Goal: Information Seeking & Learning: Learn about a topic

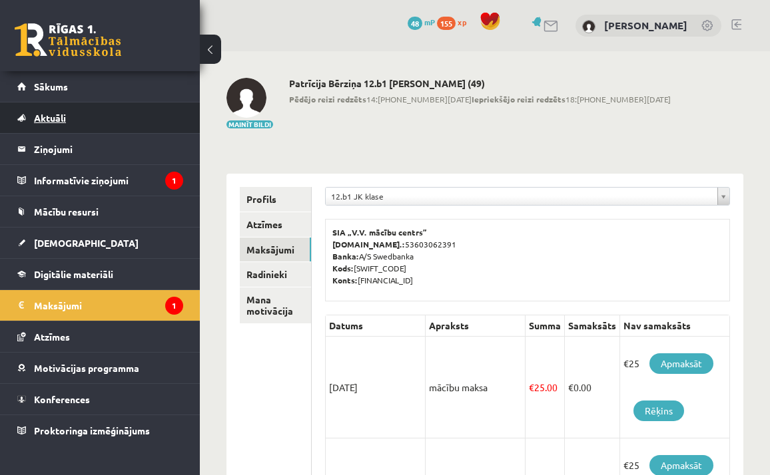
scroll to position [49, 0]
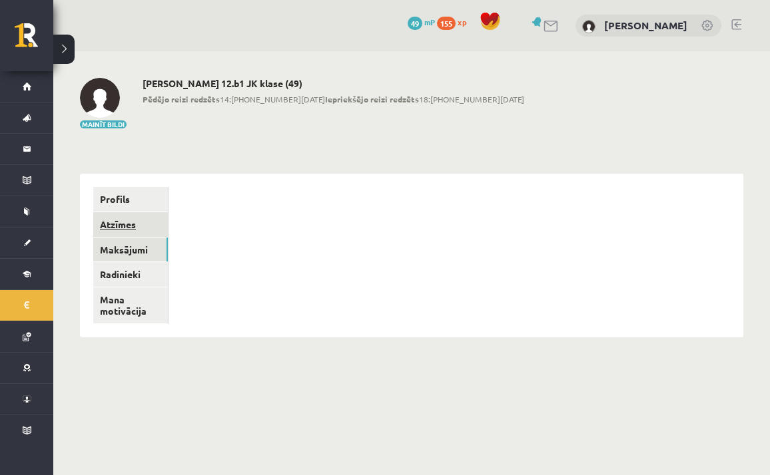
scroll to position [49, 0]
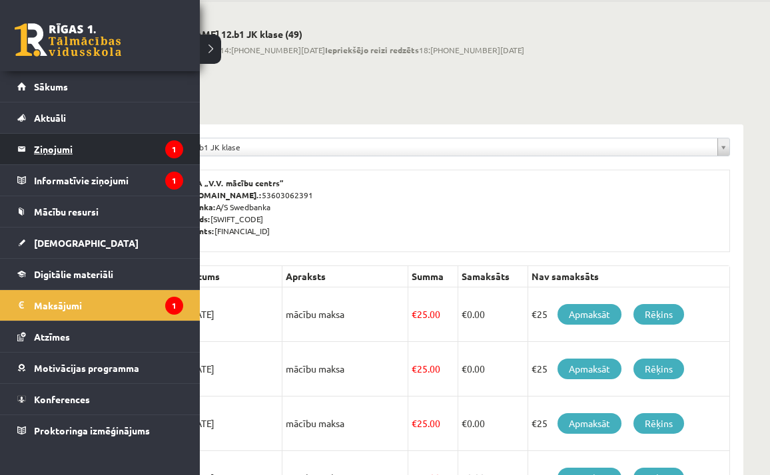
click at [71, 146] on legend "Ziņojumi 1" at bounding box center [108, 149] width 149 height 31
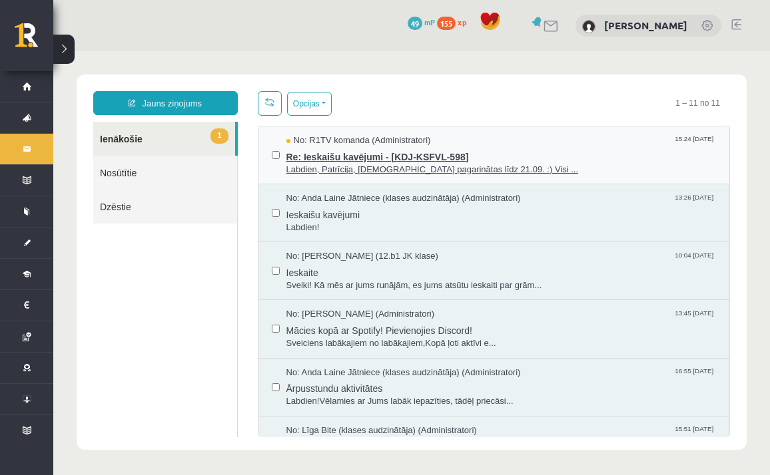
click at [444, 144] on div "No: R1TV komanda (Administratori) 15:24 16/09/2025" at bounding box center [501, 141] width 430 height 13
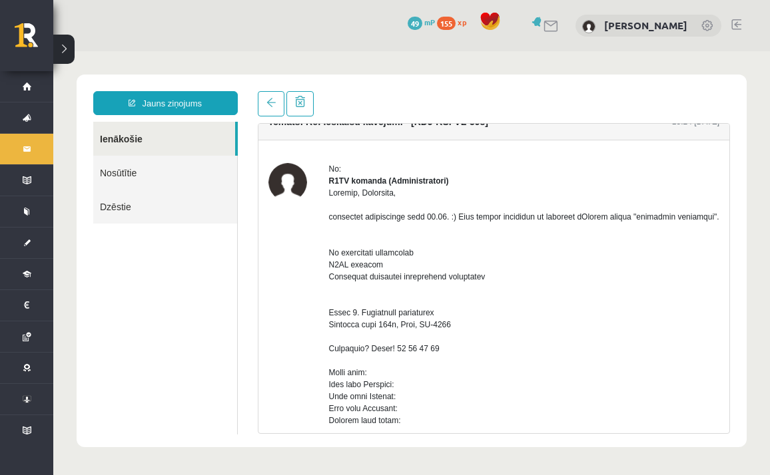
scroll to position [36, 0]
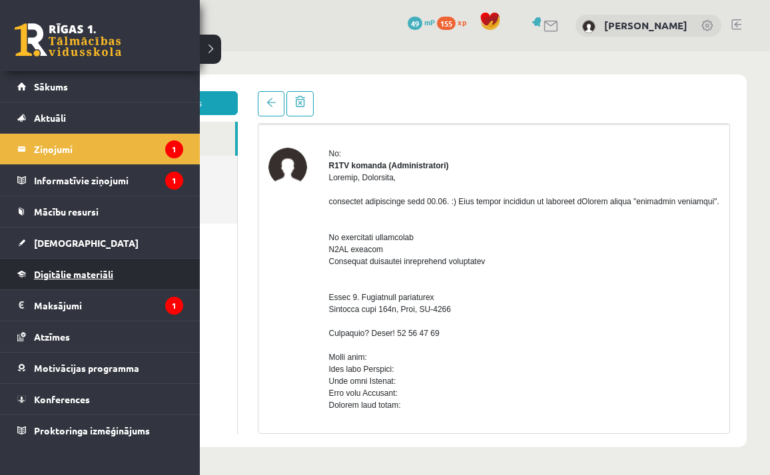
click at [55, 270] on span "Digitālie materiāli" at bounding box center [73, 274] width 79 height 12
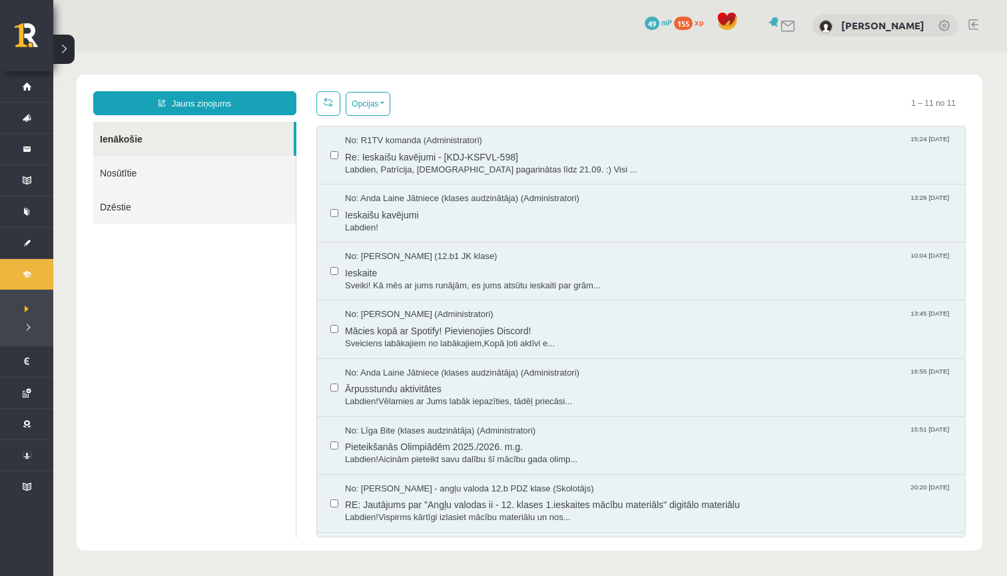
click at [65, 47] on button at bounding box center [63, 49] width 21 height 29
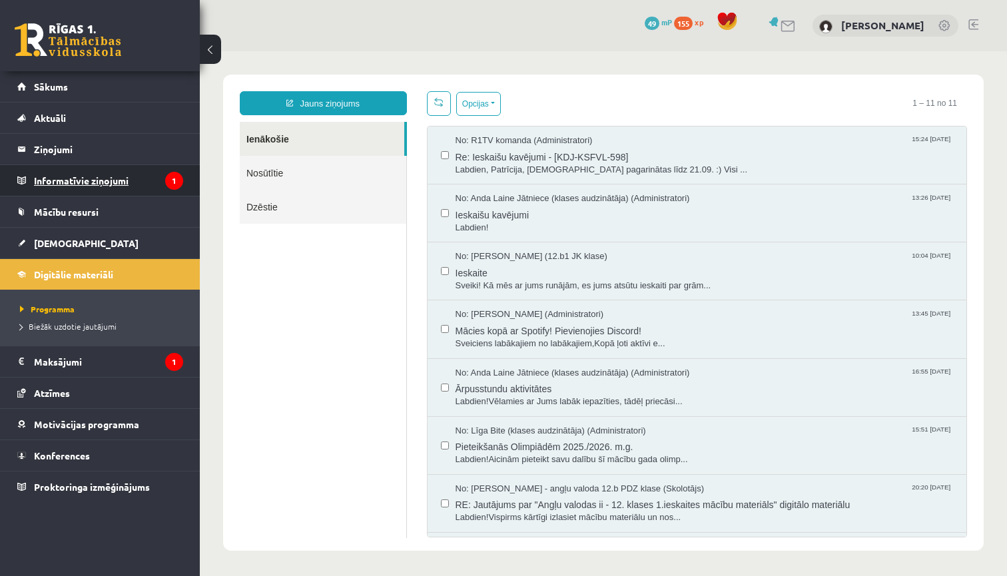
click at [81, 185] on legend "Informatīvie ziņojumi 1" at bounding box center [108, 180] width 149 height 31
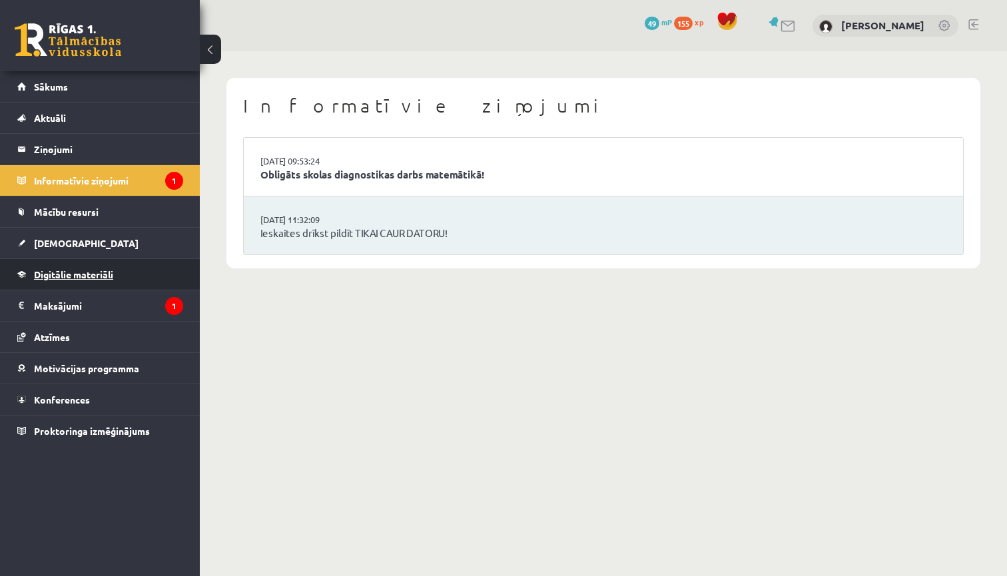
click at [81, 275] on span "Digitālie materiāli" at bounding box center [73, 274] width 79 height 12
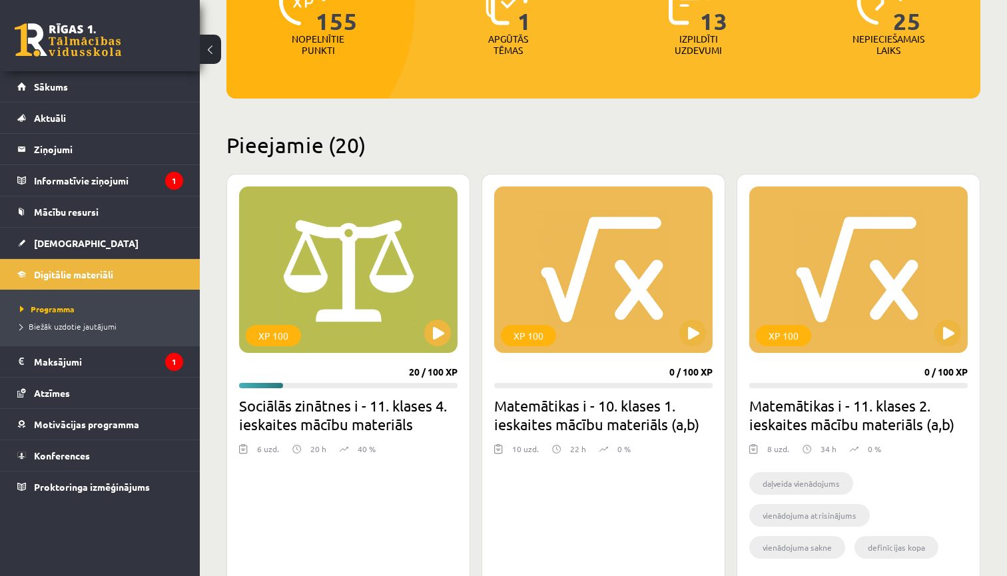
scroll to position [251, 0]
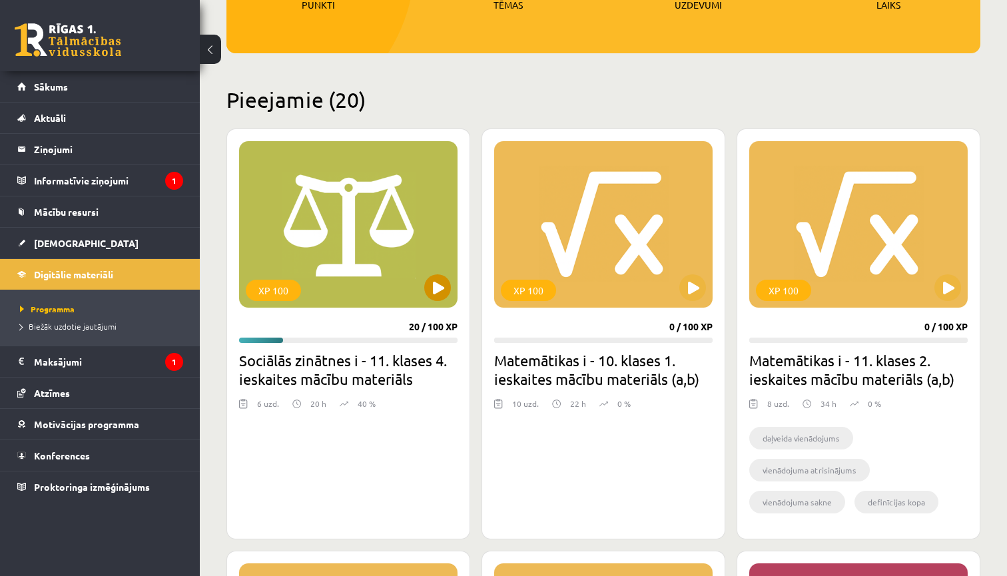
click at [437, 293] on button at bounding box center [437, 287] width 27 height 27
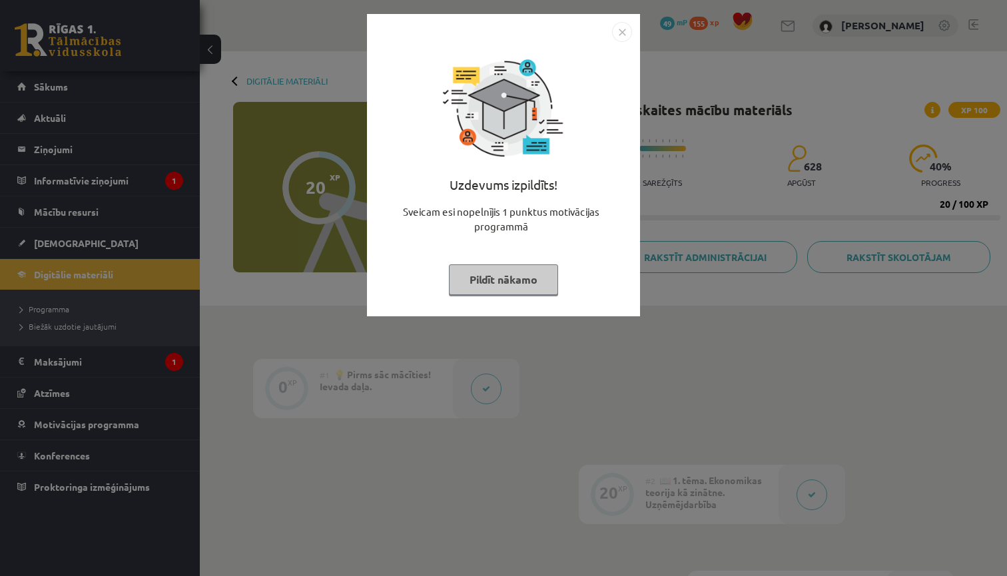
click at [624, 31] on img "Close" at bounding box center [622, 32] width 20 height 20
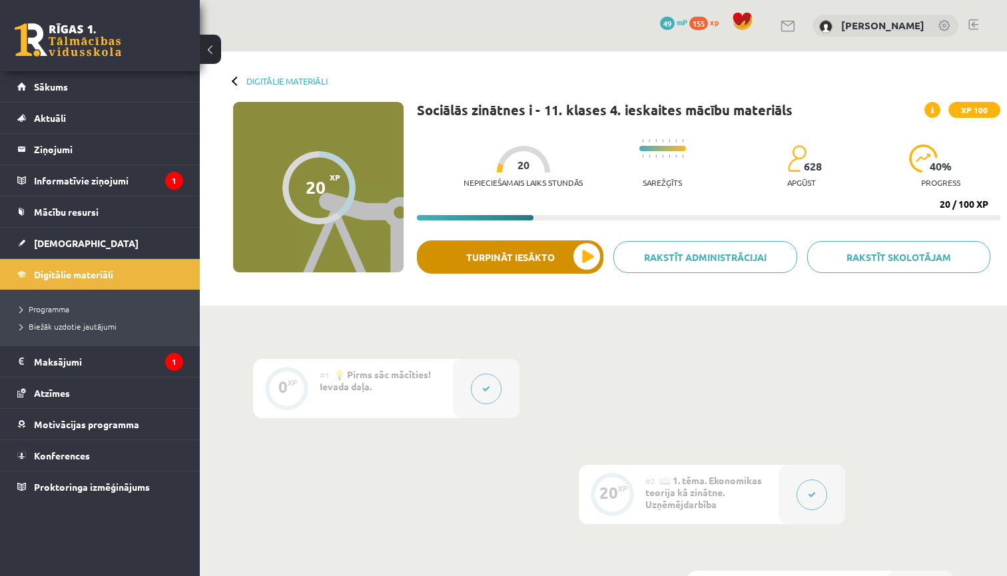
click at [589, 260] on button "Turpināt iesākto" at bounding box center [510, 256] width 186 height 33
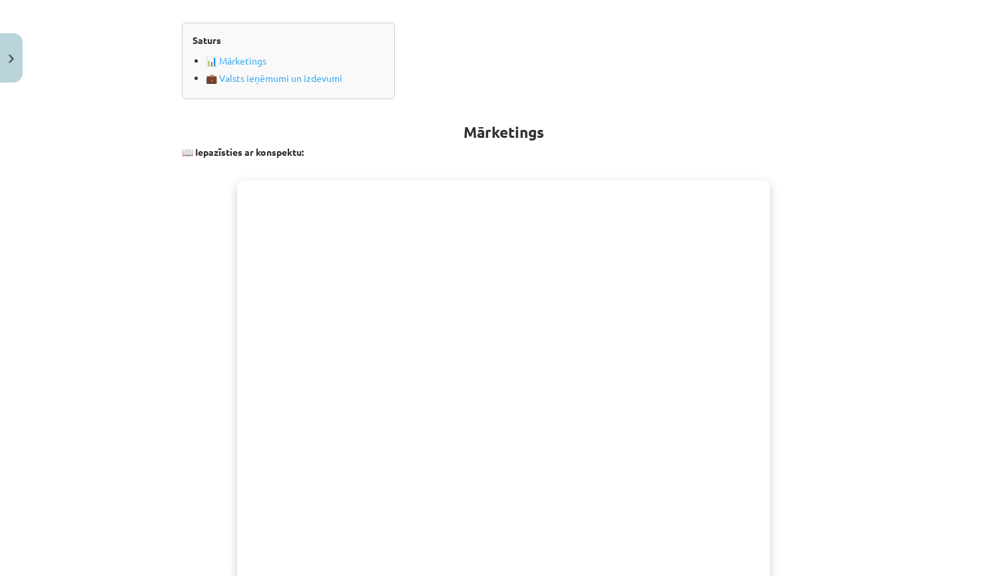
scroll to position [190, 0]
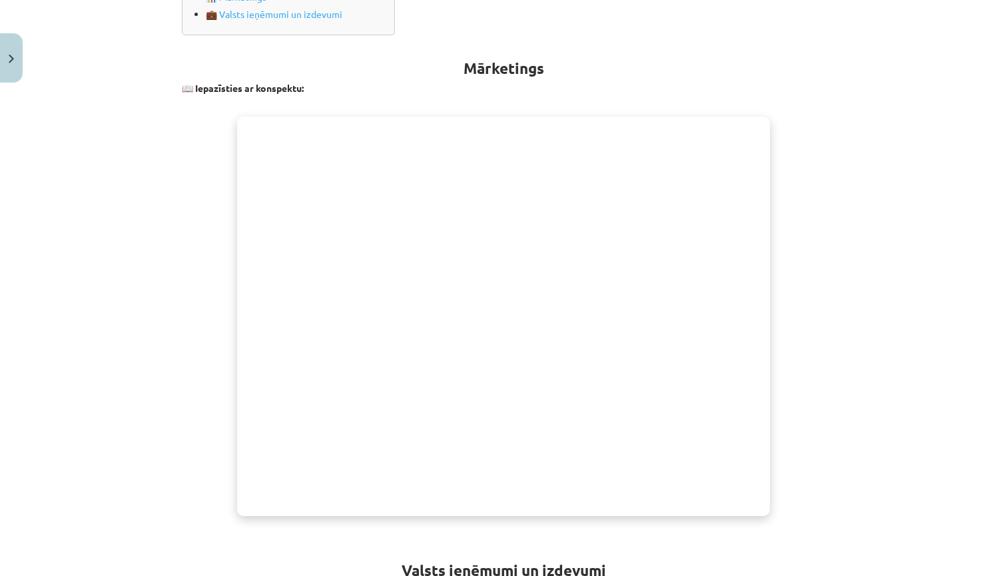
scroll to position [310, 0]
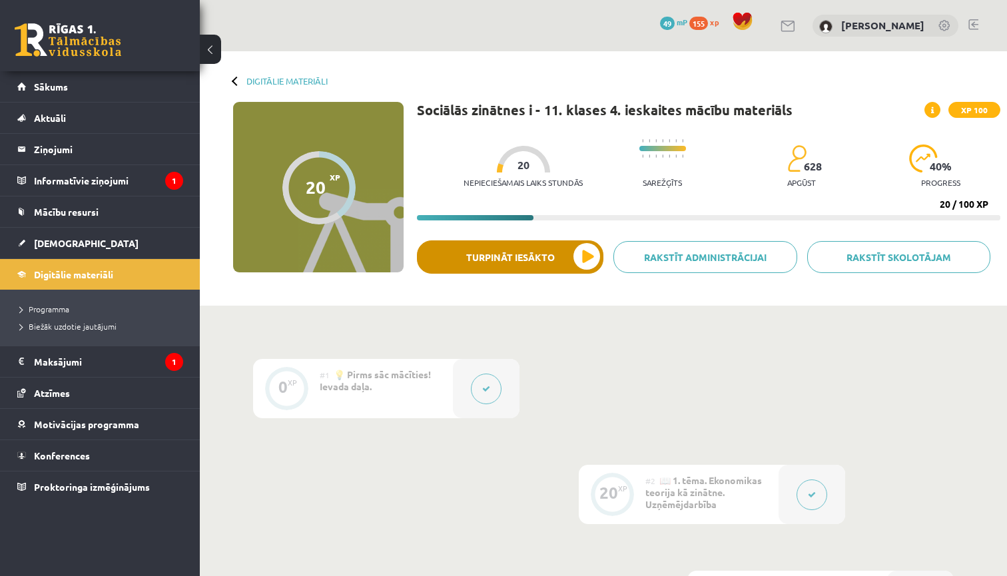
click at [545, 250] on button "Turpināt iesākto" at bounding box center [510, 256] width 186 height 33
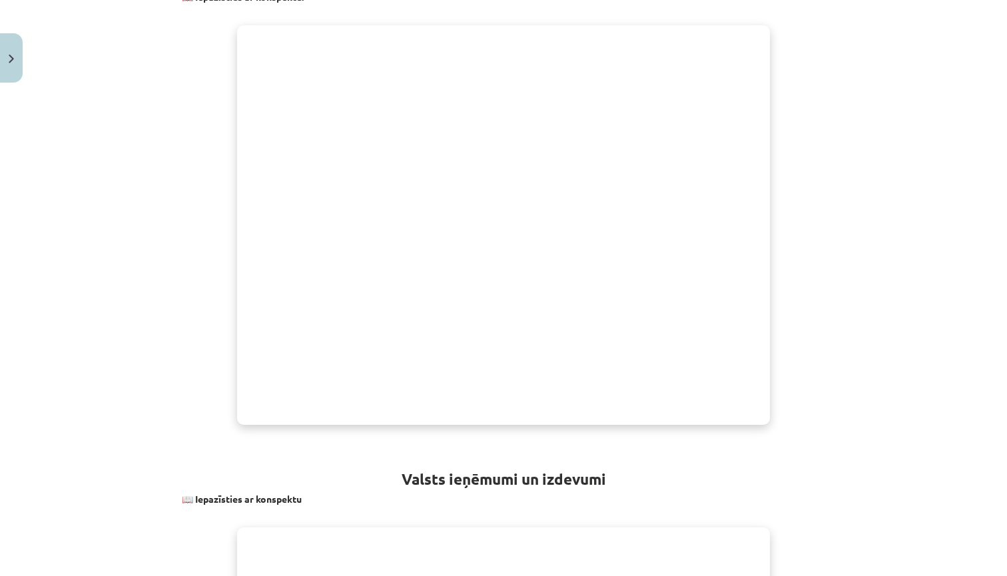
scroll to position [370, 0]
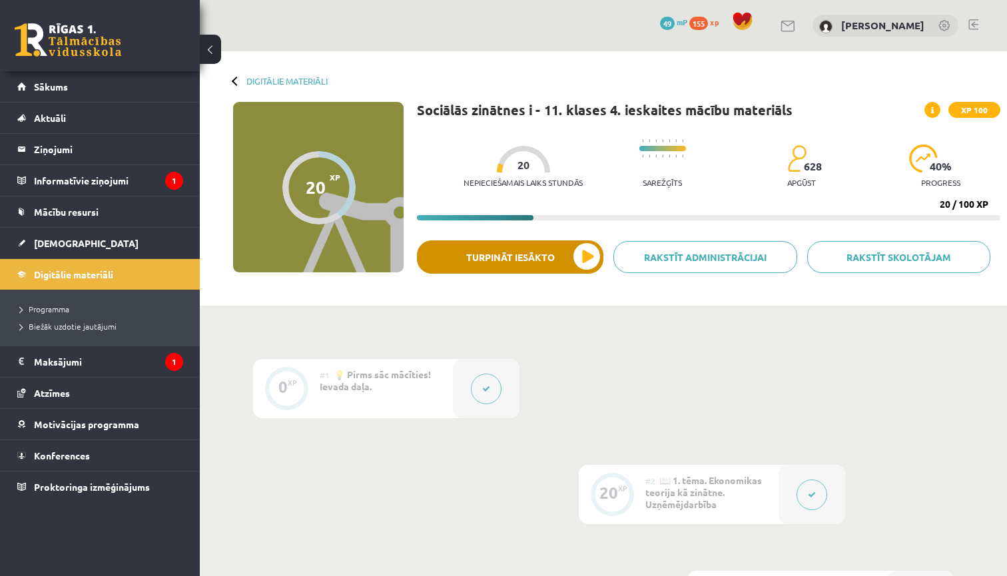
click at [589, 254] on button "Turpināt iesākto" at bounding box center [510, 256] width 186 height 33
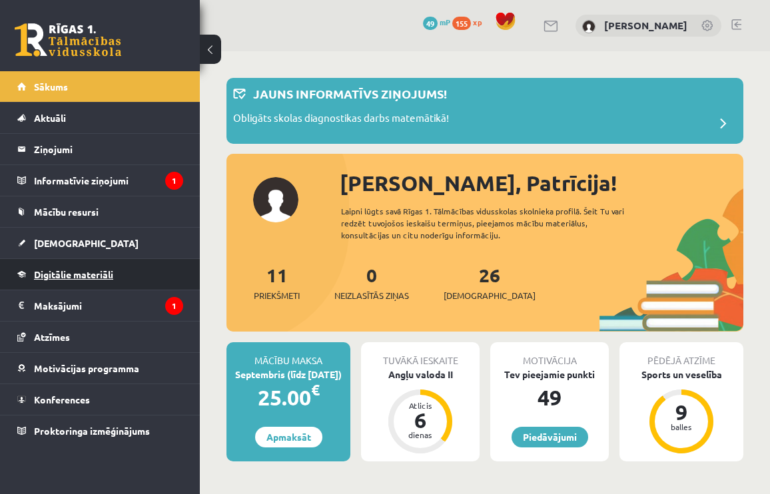
click at [68, 281] on link "Digitālie materiāli" at bounding box center [100, 274] width 166 height 31
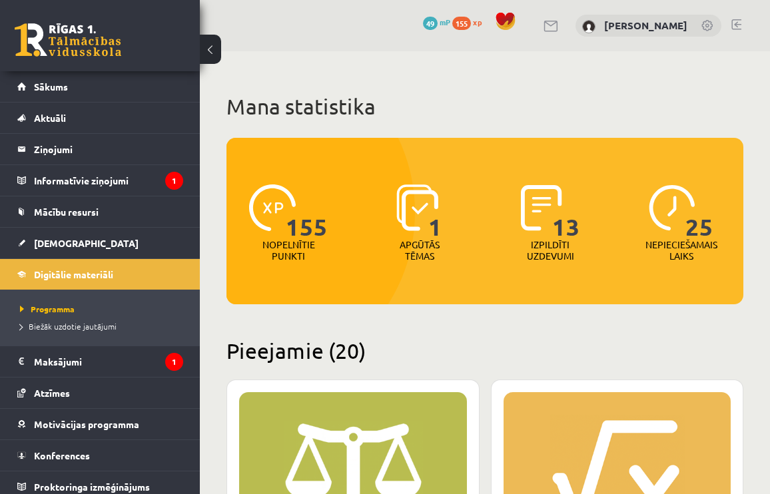
click at [329, 428] on div "XP 100" at bounding box center [353, 475] width 228 height 166
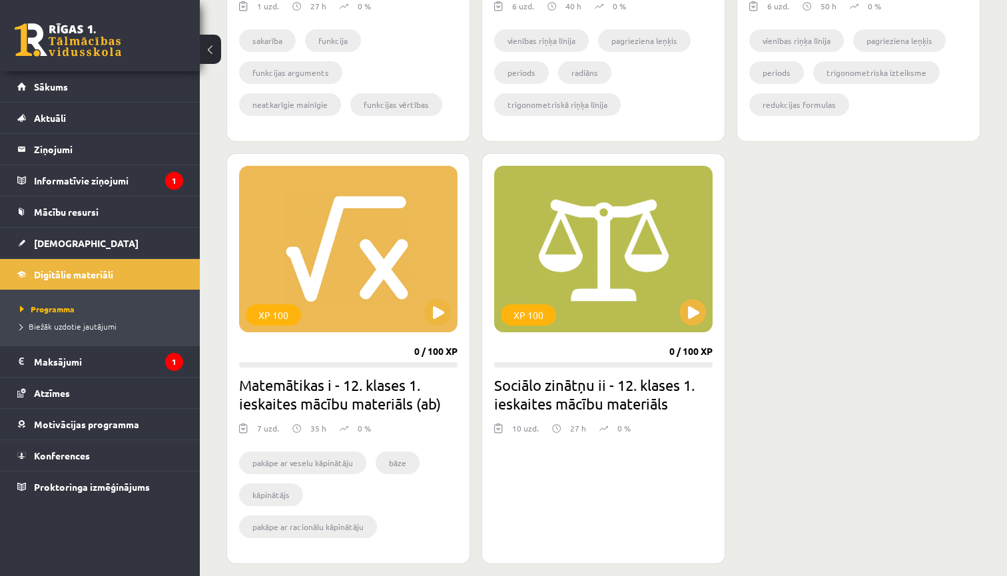
scroll to position [2771, 0]
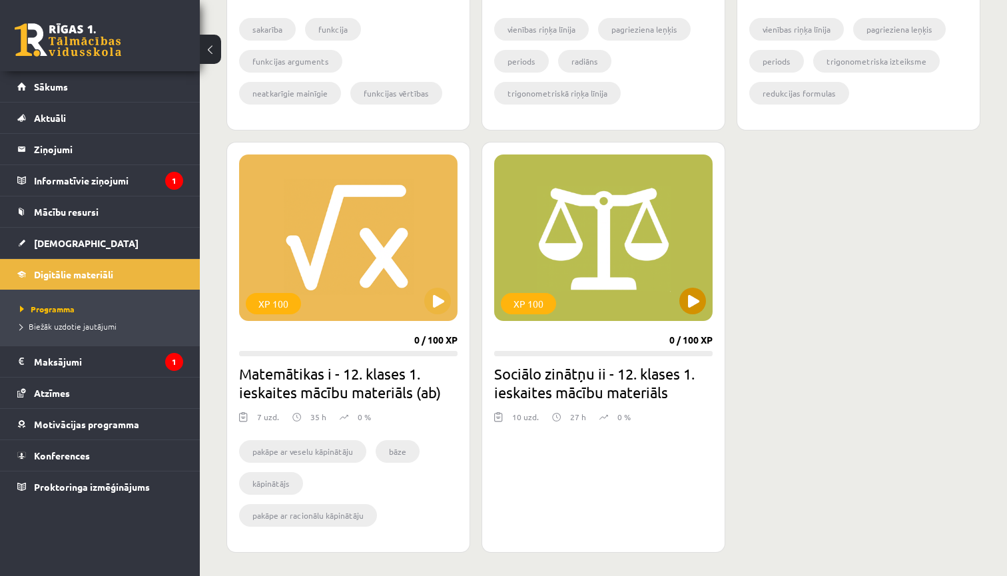
click at [693, 300] on button at bounding box center [692, 301] width 27 height 27
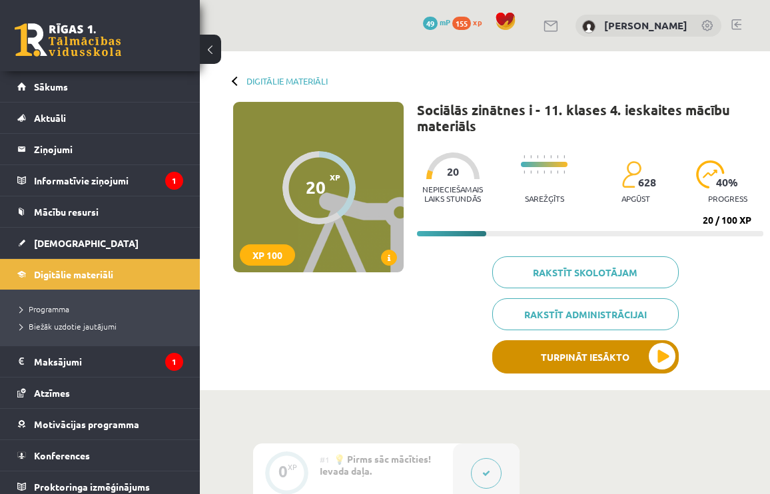
click at [587, 352] on button "Turpināt iesākto" at bounding box center [585, 356] width 186 height 33
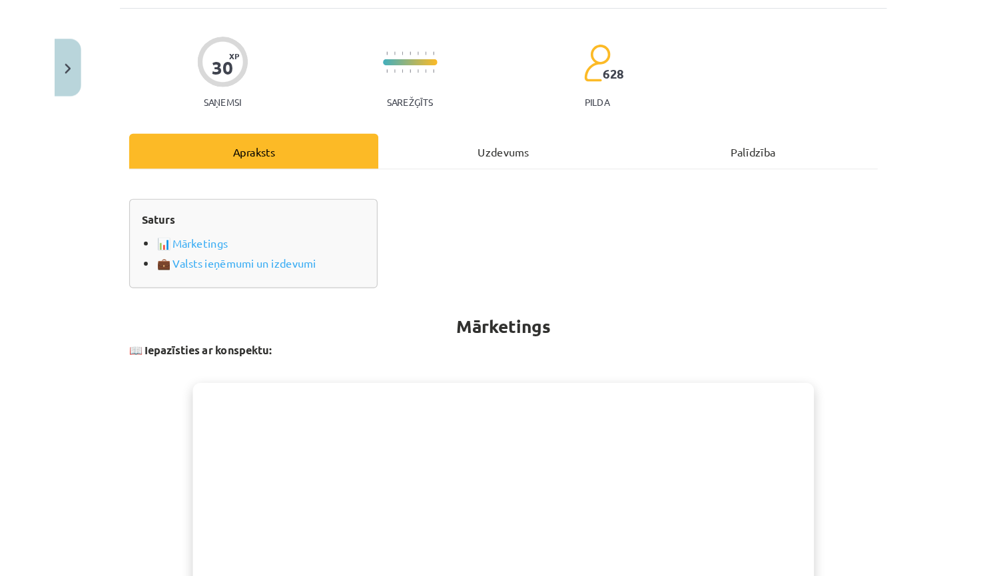
scroll to position [390, 0]
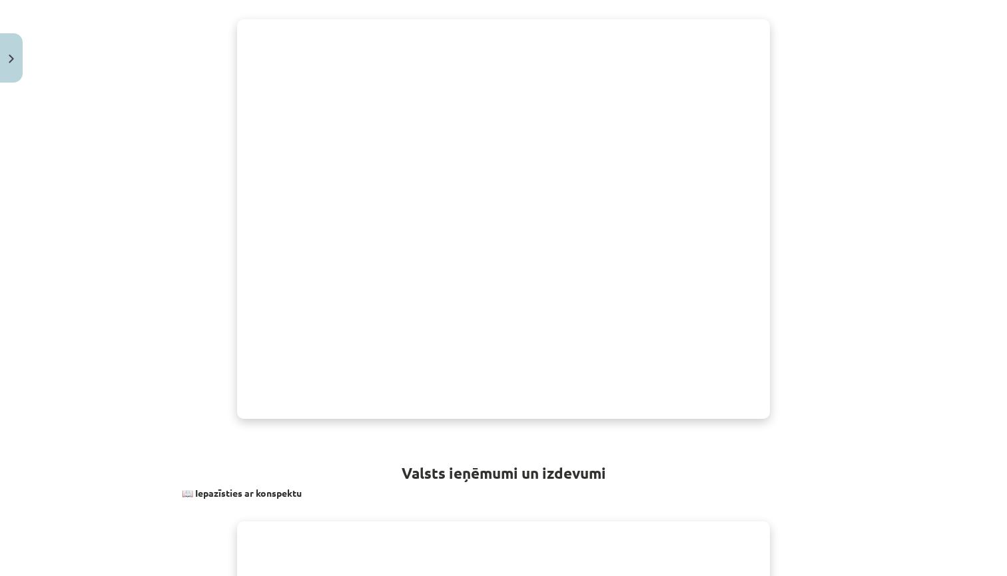
click at [189, 294] on p at bounding box center [503, 219] width 643 height 426
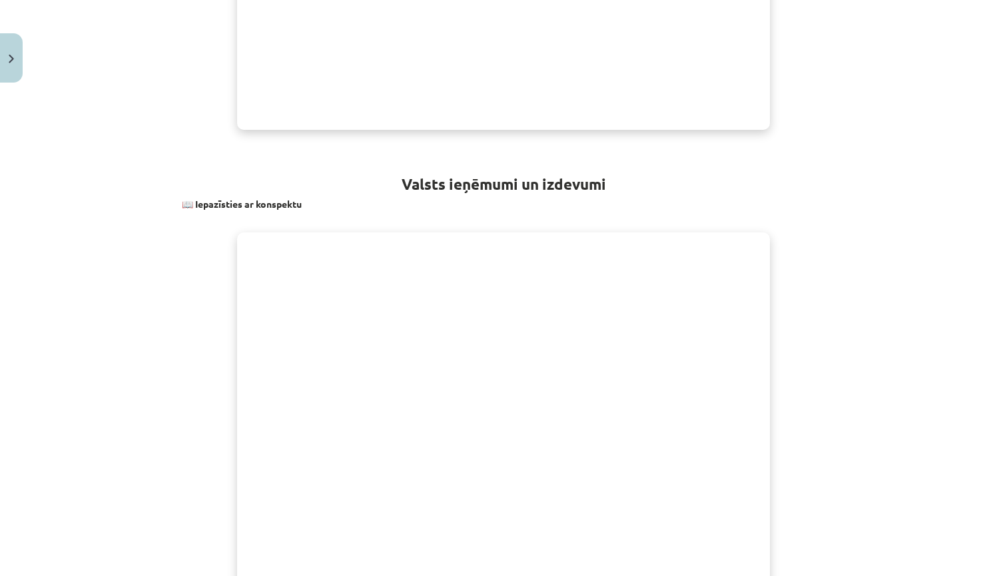
scroll to position [677, 0]
drag, startPoint x: 308, startPoint y: 203, endPoint x: 193, endPoint y: 202, distance: 115.2
click at [193, 202] on p "📖 Iepazīsties ar konspektu" at bounding box center [503, 207] width 643 height 14
copy strong "Iepazīsties ar konspektu"
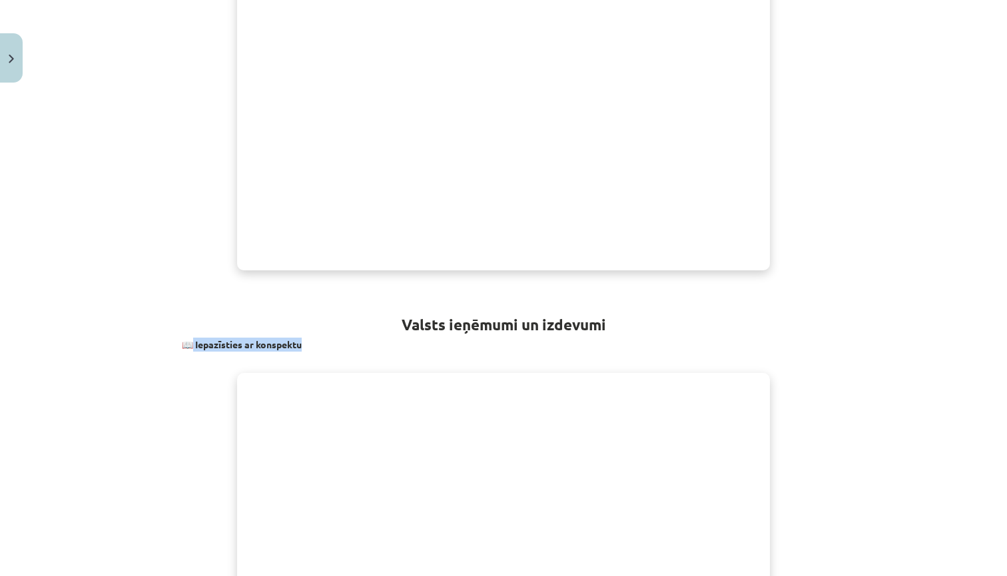
scroll to position [508, 0]
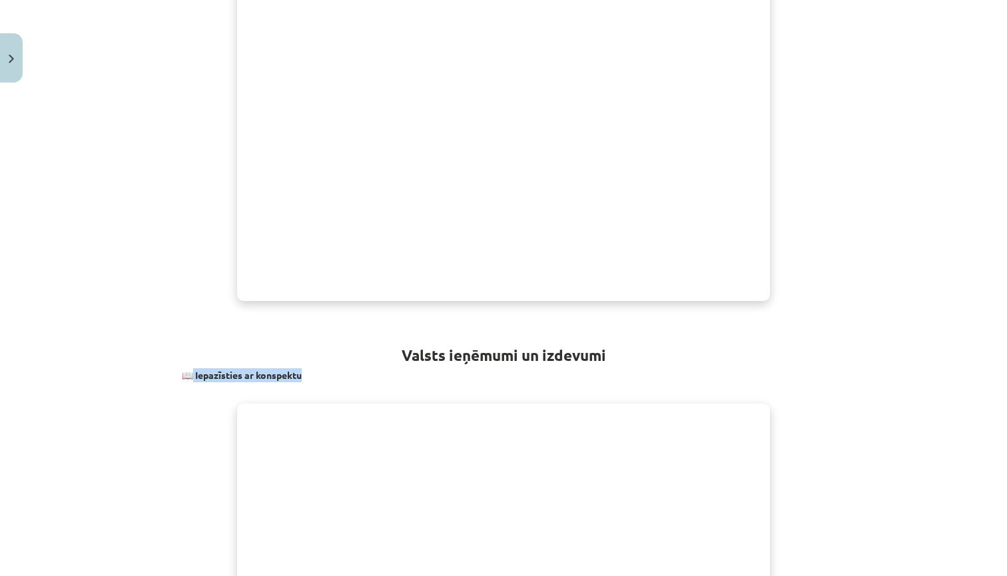
copy strong "Iepazīsties ar konspektu"
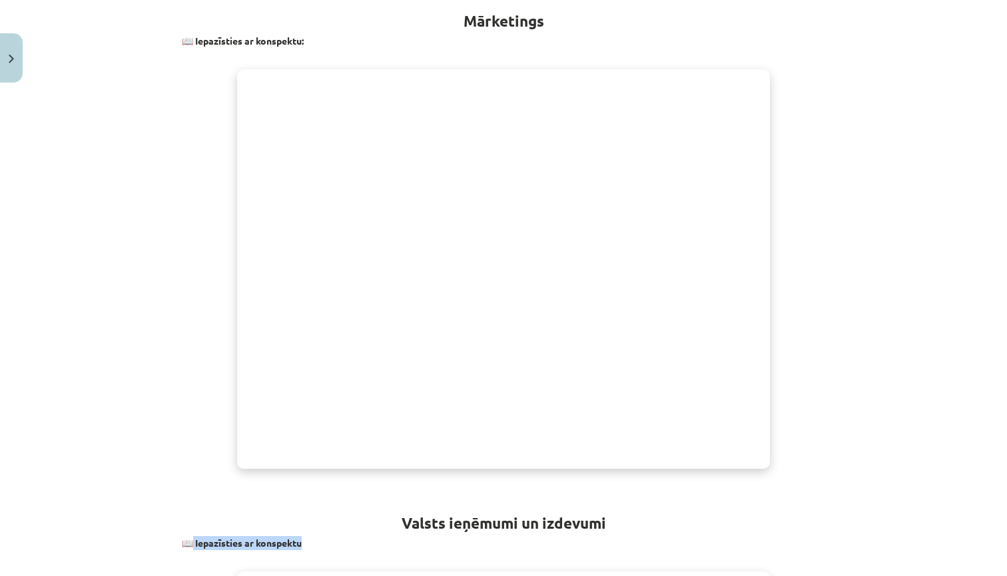
scroll to position [341, 0]
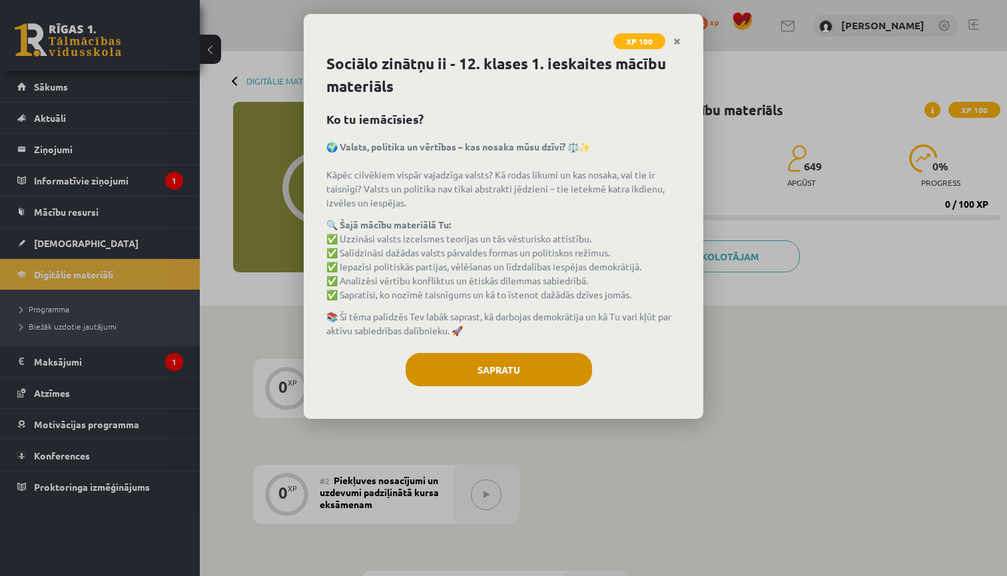
click at [482, 379] on button "Sapratu" at bounding box center [499, 369] width 186 height 33
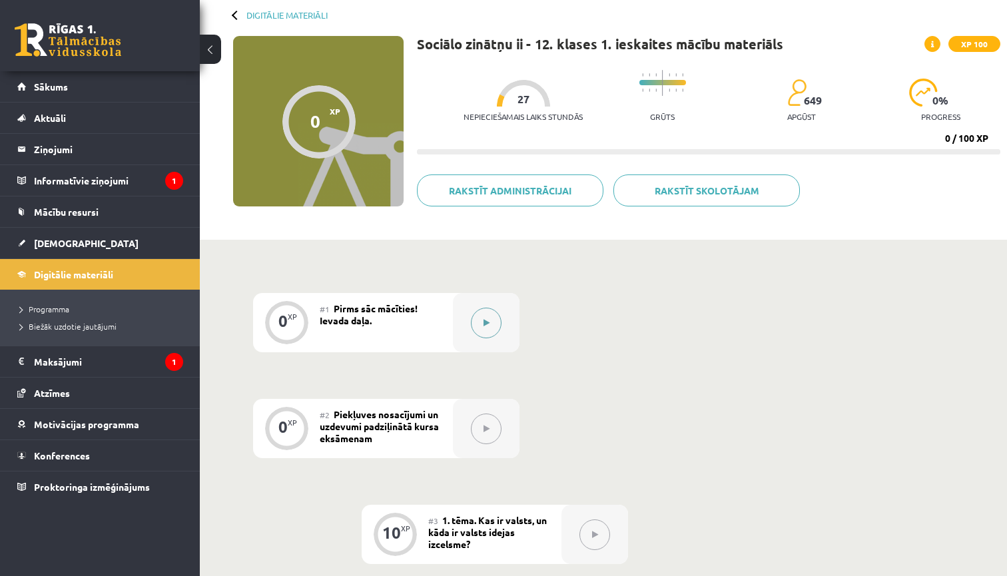
scroll to position [68, 0]
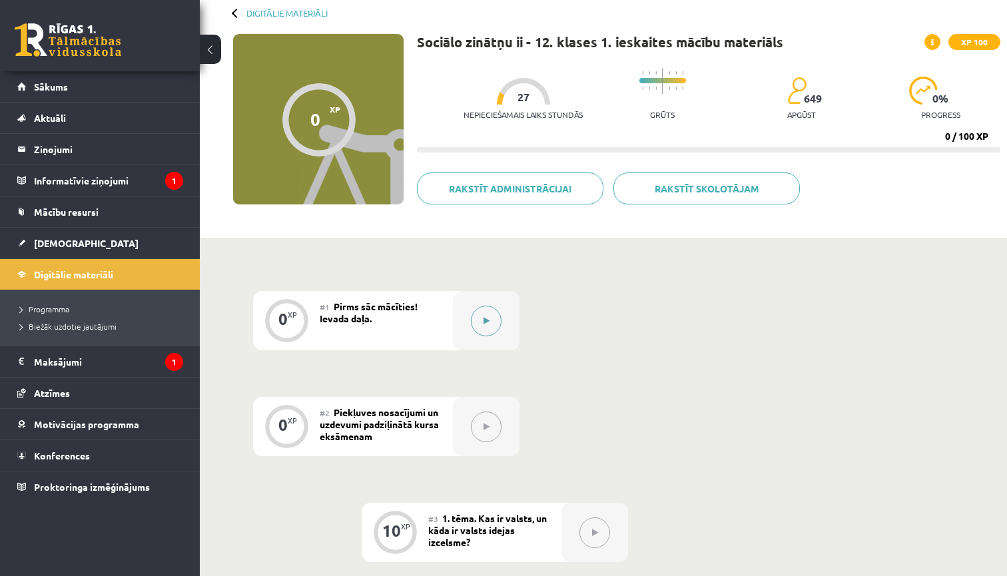
click at [479, 331] on button at bounding box center [486, 321] width 31 height 31
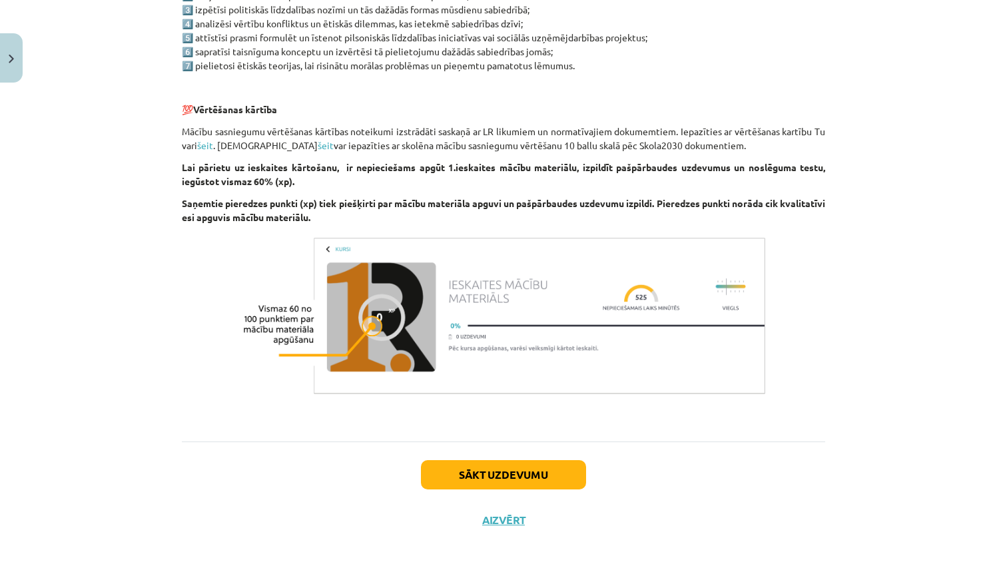
scroll to position [762, 0]
click at [462, 462] on button "Sākt uzdevumu" at bounding box center [503, 474] width 165 height 29
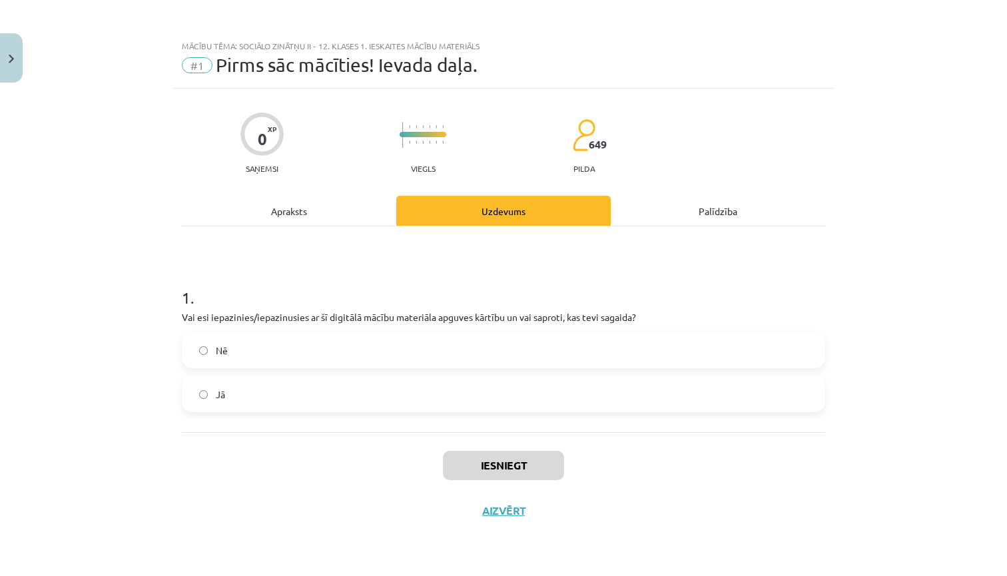
click at [405, 396] on label "Jā" at bounding box center [503, 394] width 641 height 33
click at [490, 472] on button "Iesniegt" at bounding box center [503, 465] width 121 height 29
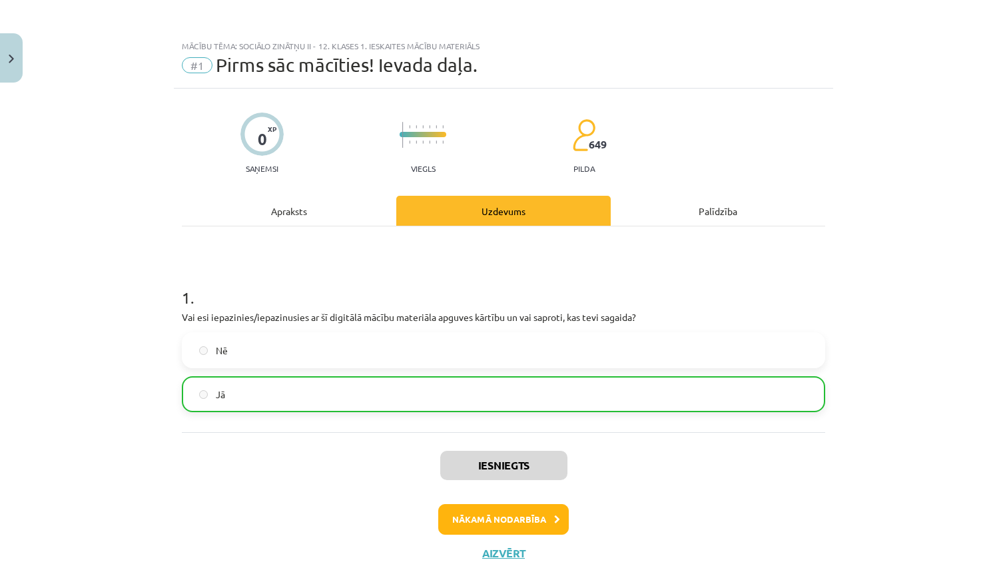
click at [515, 521] on button "Nākamā nodarbība" at bounding box center [503, 519] width 131 height 31
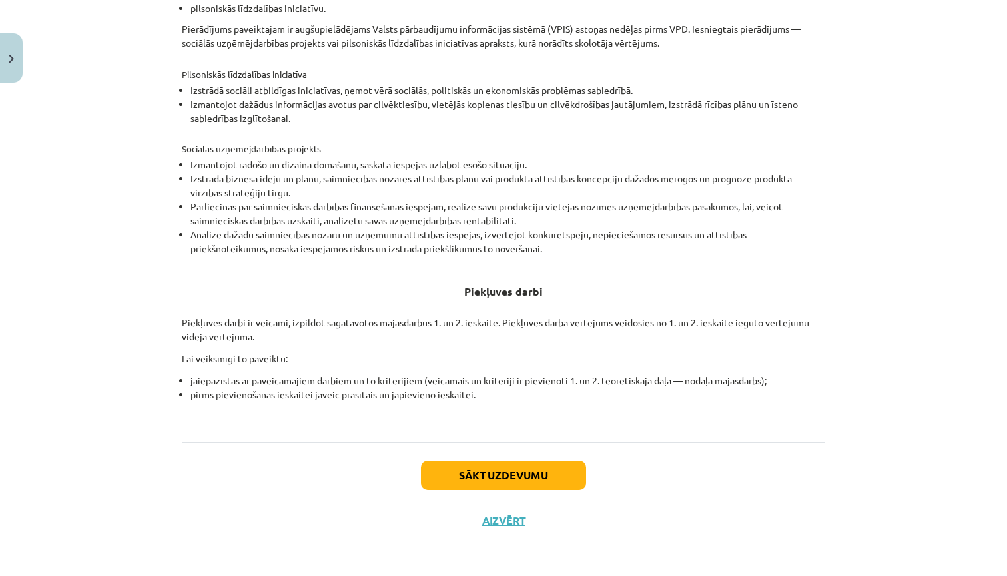
scroll to position [379, 0]
click at [495, 471] on button "Sākt uzdevumu" at bounding box center [503, 475] width 165 height 29
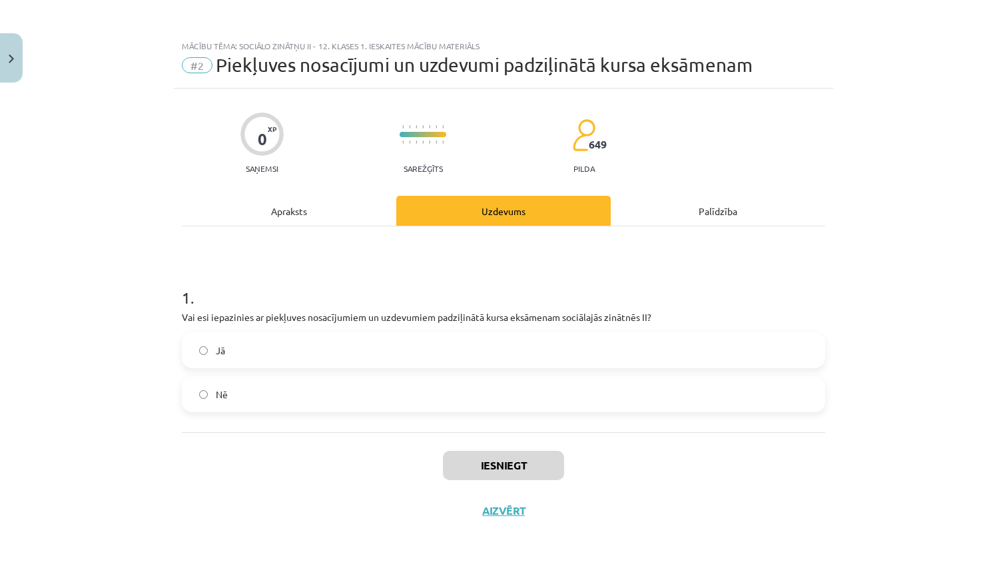
scroll to position [0, 0]
click at [447, 351] on label "Jā" at bounding box center [503, 350] width 641 height 33
click at [463, 476] on button "Iesniegt" at bounding box center [503, 465] width 121 height 29
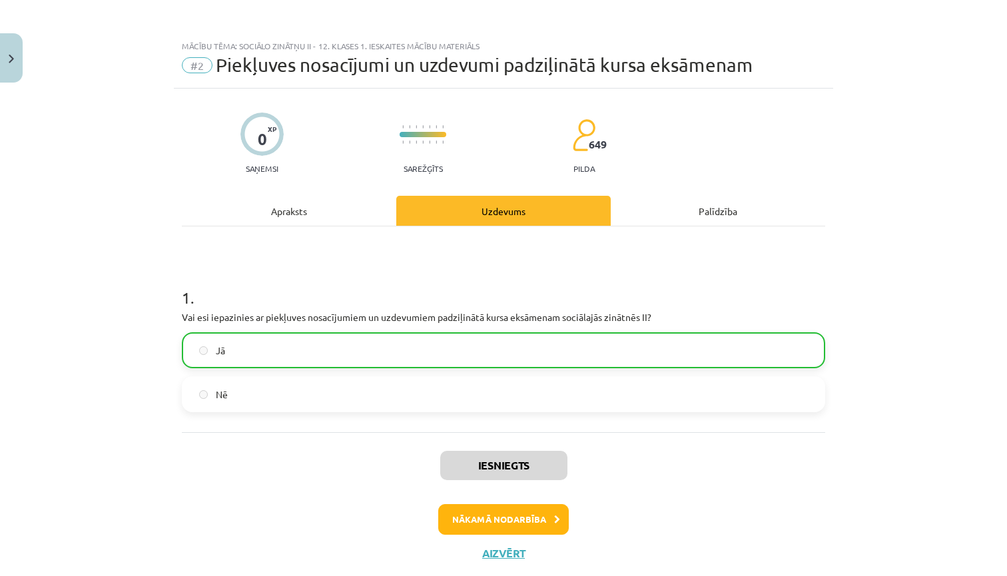
click at [513, 523] on button "Nākamā nodarbība" at bounding box center [503, 519] width 131 height 31
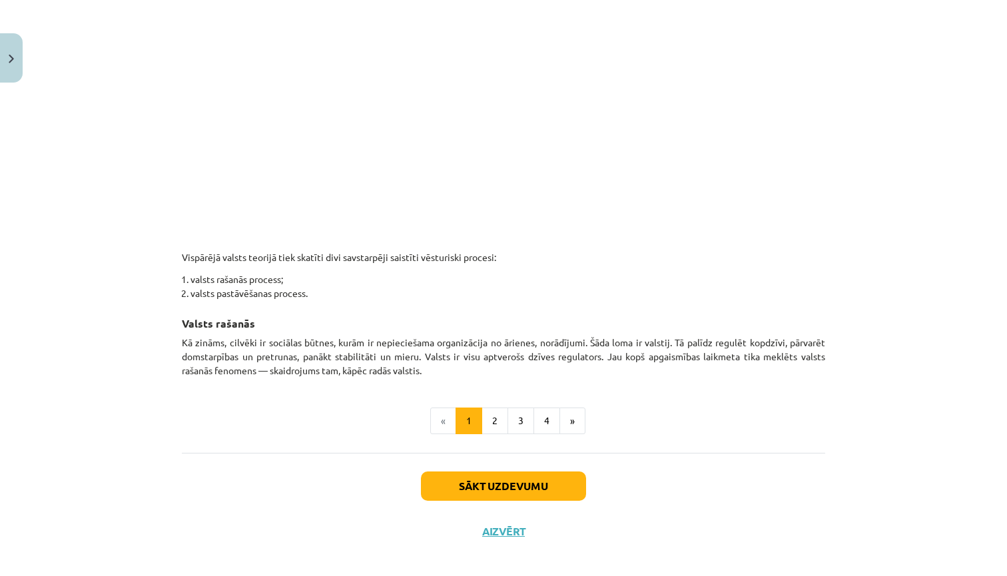
scroll to position [649, 0]
drag, startPoint x: 485, startPoint y: 403, endPoint x: 488, endPoint y: 488, distance: 85.3
click at [488, 488] on button "Sākt uzdevumu" at bounding box center [503, 485] width 165 height 29
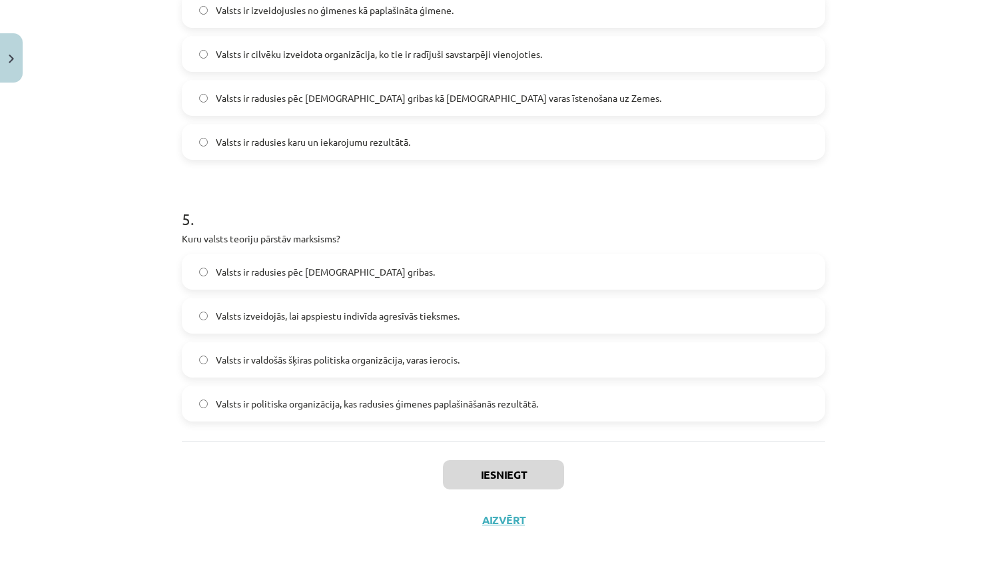
scroll to position [1127, 0]
click at [492, 519] on button "Aizvērt" at bounding box center [503, 519] width 51 height 13
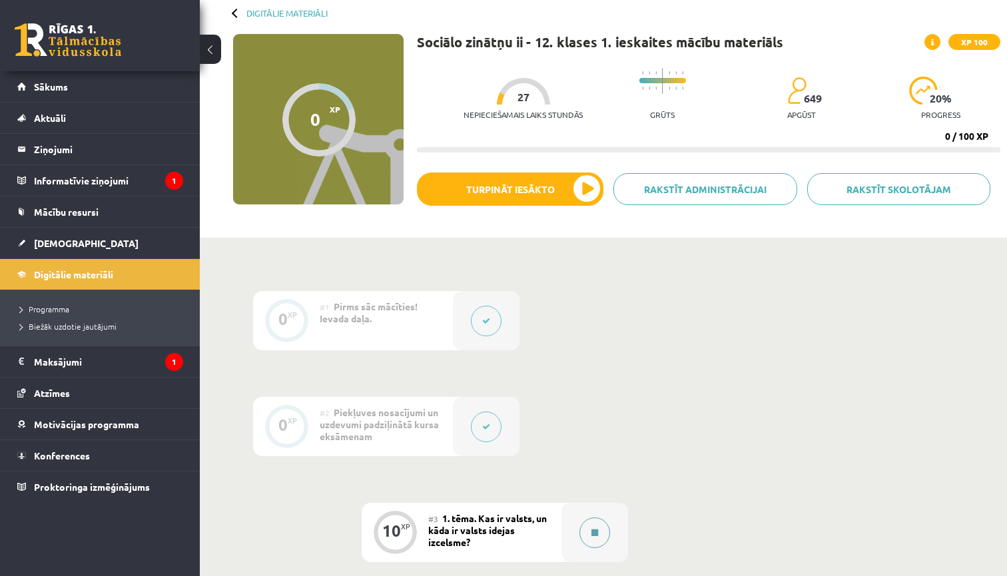
click at [594, 529] on icon at bounding box center [594, 533] width 7 height 8
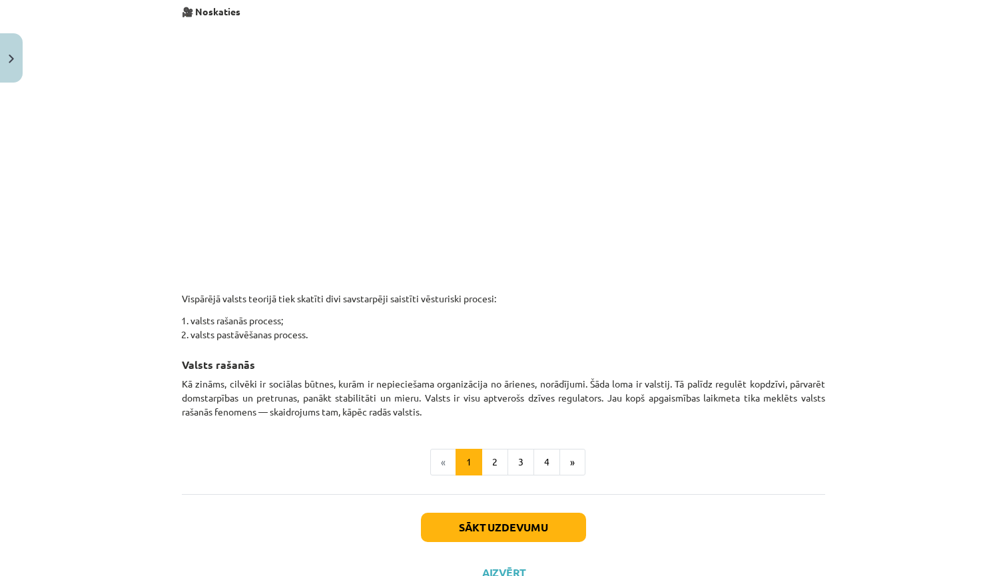
scroll to position [659, 0]
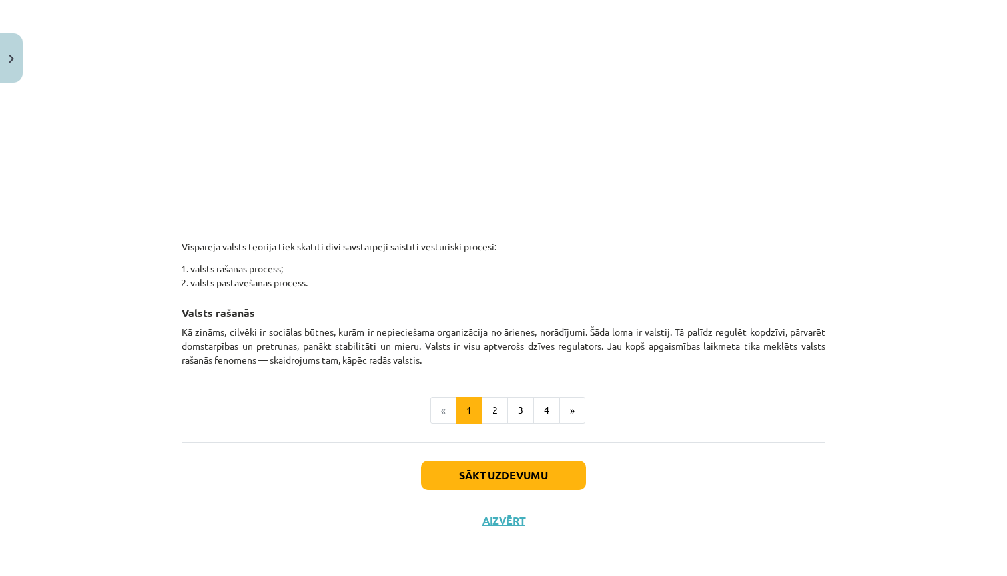
click at [483, 473] on button "Sākt uzdevumu" at bounding box center [503, 475] width 165 height 29
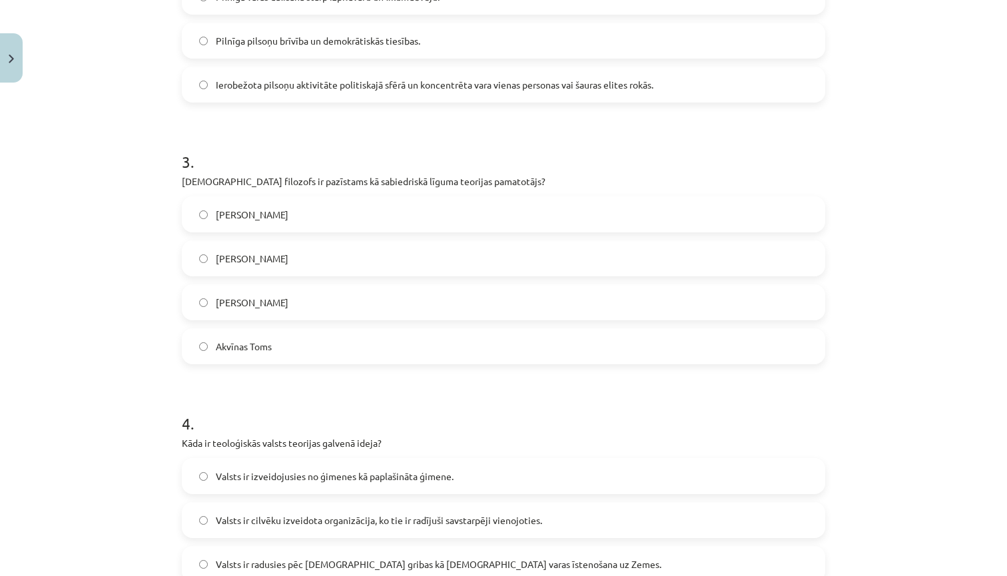
scroll to position [33, 0]
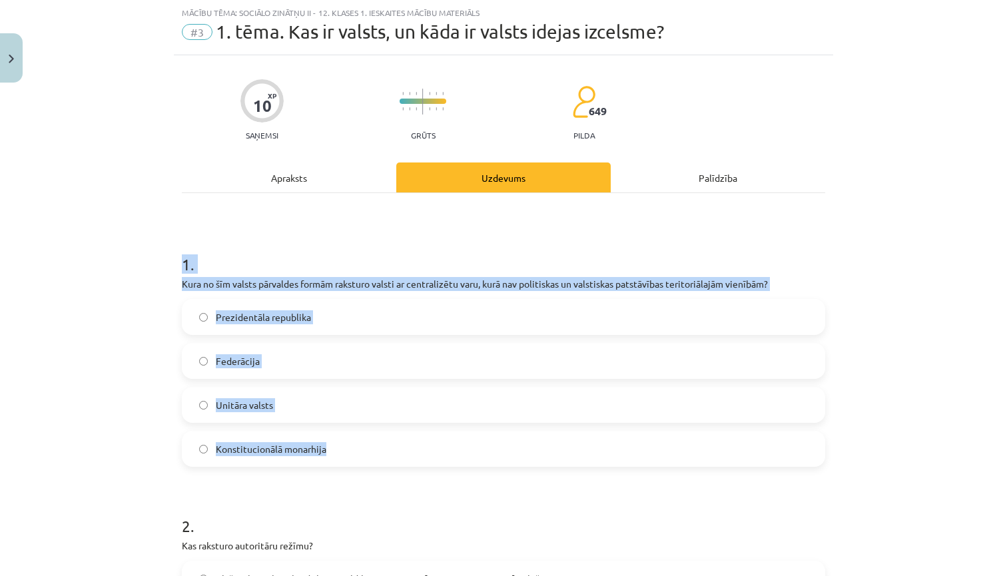
drag, startPoint x: 348, startPoint y: 453, endPoint x: 140, endPoint y: 282, distance: 269.3
click at [140, 282] on div "Mācību tēma: Sociālo zinātņu ii - 12. klases 1. ieskaites mācību materiāls #3 1…" at bounding box center [503, 288] width 1007 height 576
copy div "1 . Kura no šīm valsts pārvaldes formām raksturo valsti ar centralizētu varu, k…"
click at [109, 387] on div "Mācību tēma: Sociālo zinātņu ii - 12. klases 1. ieskaites mācību materiāls #3 1…" at bounding box center [503, 288] width 1007 height 576
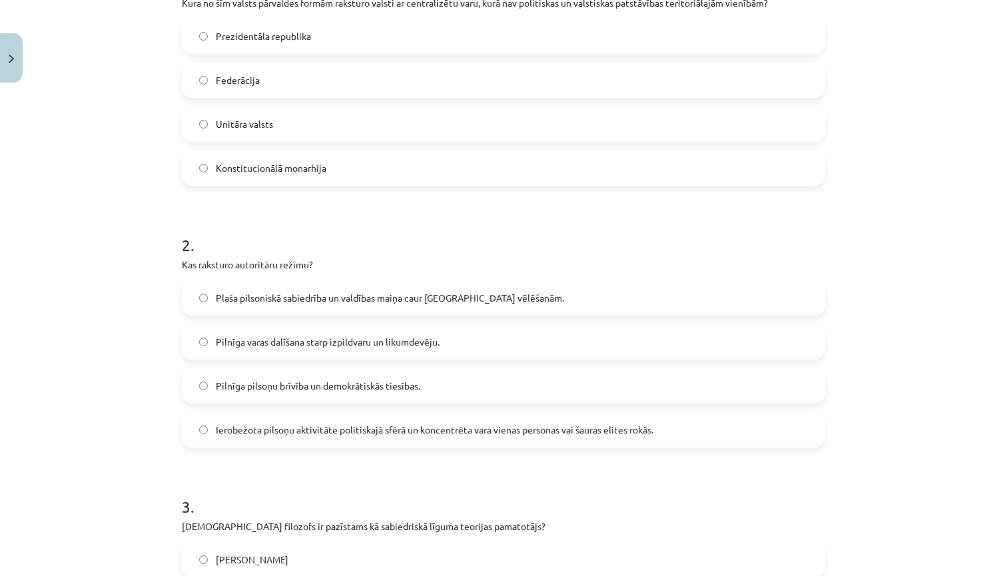
scroll to position [358, 0]
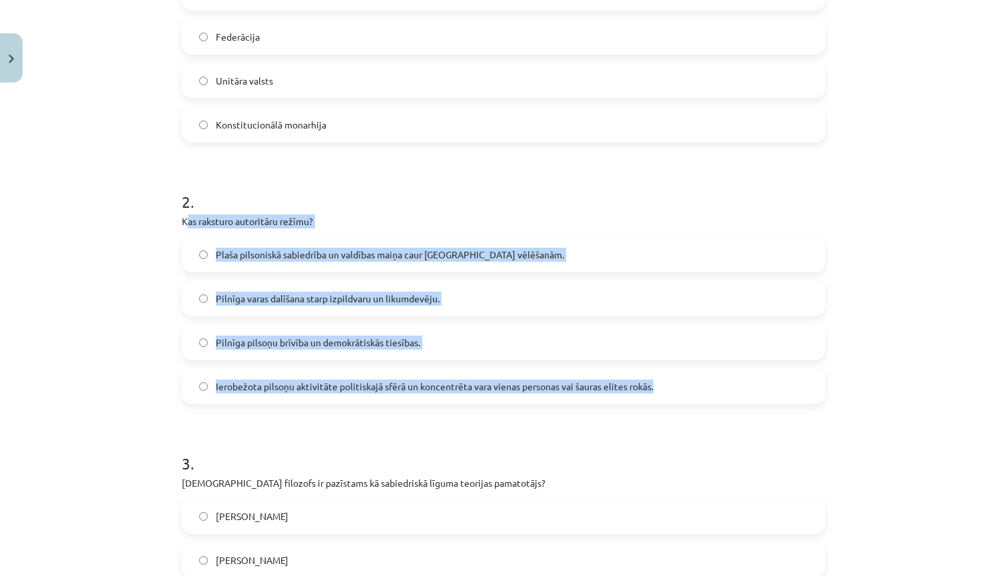
drag, startPoint x: 662, startPoint y: 390, endPoint x: 184, endPoint y: 220, distance: 506.8
click at [184, 220] on div "2 . Kas raksturo autoritāru režīmu? Plaša pilsoniskā sabiedrība un valdības mai…" at bounding box center [503, 286] width 643 height 235
copy div "Kas raksturo autoritāru režīmu? Plaša pilsoniskā sabiedrība un valdības maiņa c…"
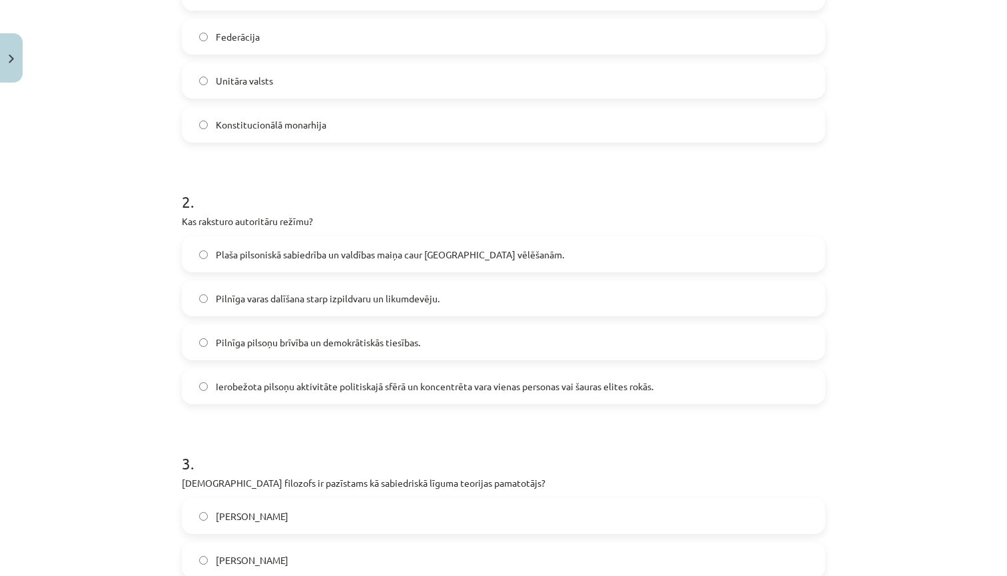
click at [99, 327] on div "Mācību tēma: Sociālo zinātņu ii - 12. klases 1. ieskaites mācību materiāls #3 1…" at bounding box center [503, 288] width 1007 height 576
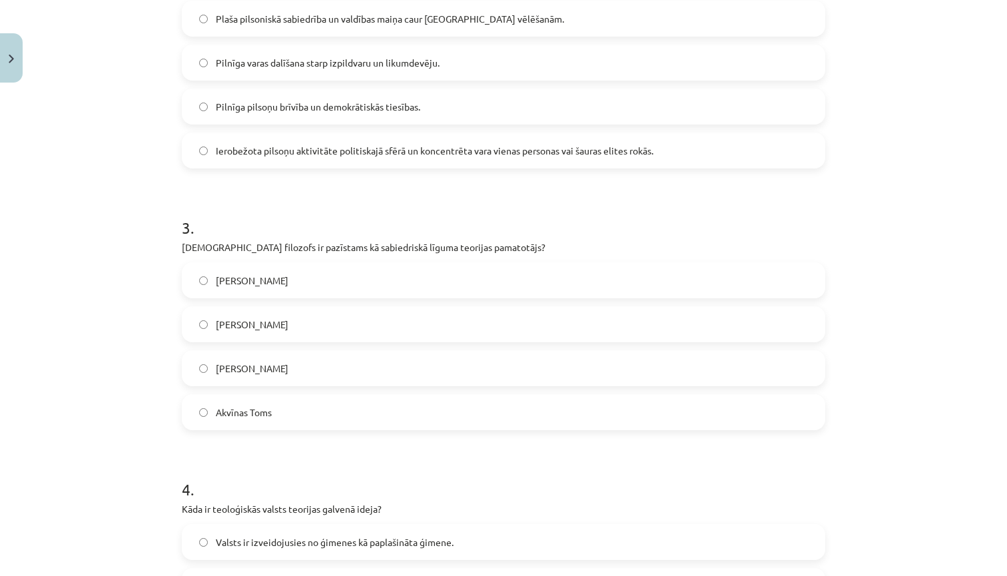
scroll to position [609, 0]
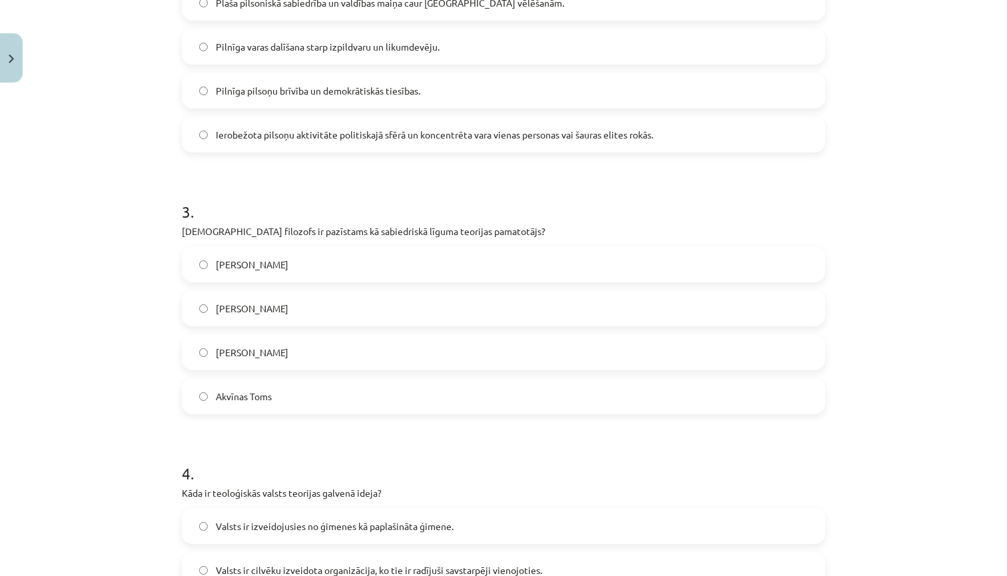
drag, startPoint x: 169, startPoint y: 222, endPoint x: 272, endPoint y: 370, distance: 179.4
click at [271, 370] on div "Mācību tēma: Sociālo zinātņu ii - 12. klases 1. ieskaites mācību materiāls #3 1…" at bounding box center [503, 288] width 1007 height 576
click at [312, 442] on h1 "4 ." at bounding box center [503, 461] width 643 height 41
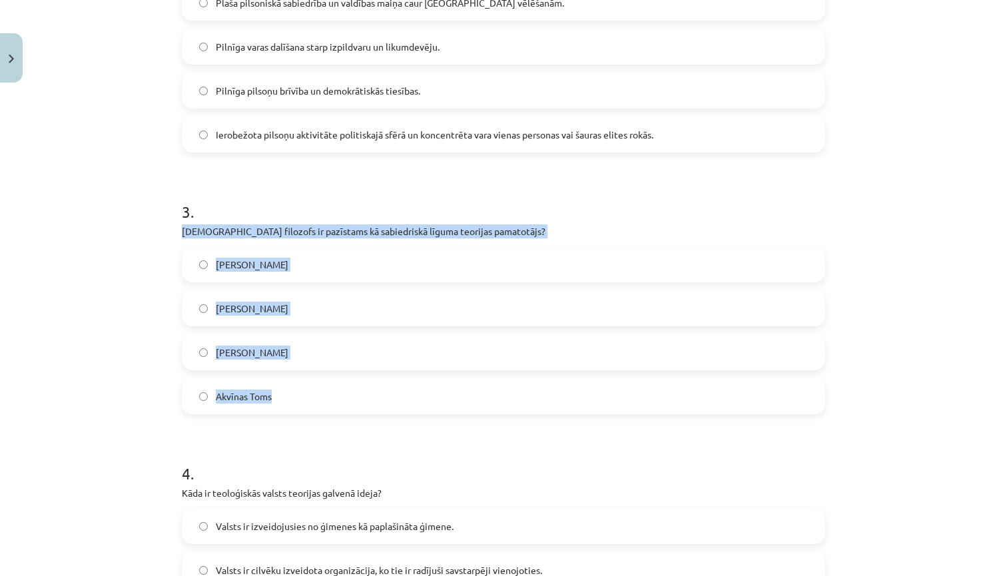
drag, startPoint x: 297, startPoint y: 399, endPoint x: 174, endPoint y: 235, distance: 204.6
click at [175, 235] on div "10 XP Saņemsi Grūts 649 pilda Apraksts Uzdevums Palīdzība 1 . Kura no šīm valst…" at bounding box center [503, 269] width 659 height 1580
copy div "Kurš filozofs ir pazīstams kā sabiedriskā līguma teorijas pamatotājs? Kārlis Ma…"
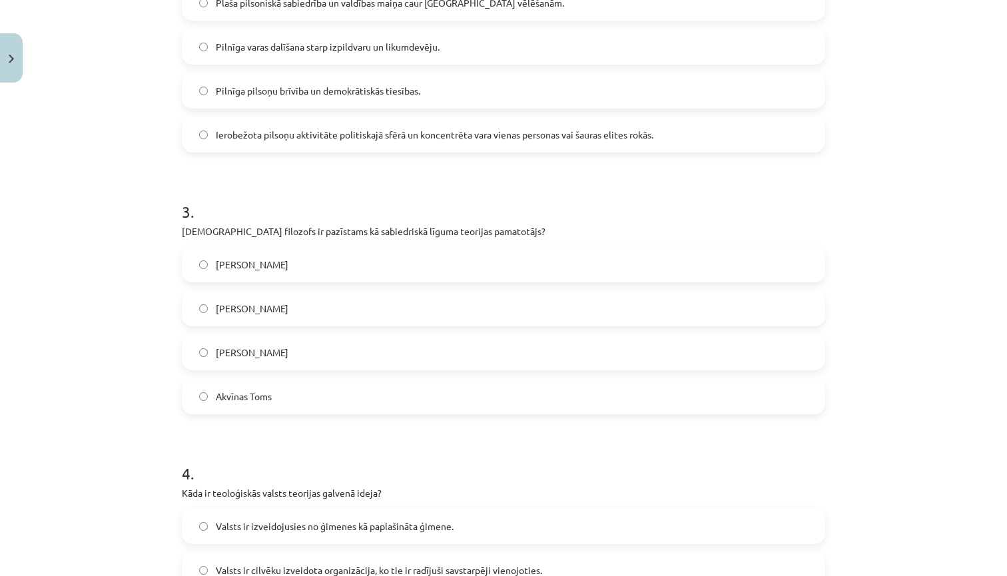
click at [103, 382] on div "Mācību tēma: Sociālo zinātņu ii - 12. klases 1. ieskaites mācību materiāls #3 1…" at bounding box center [503, 288] width 1007 height 576
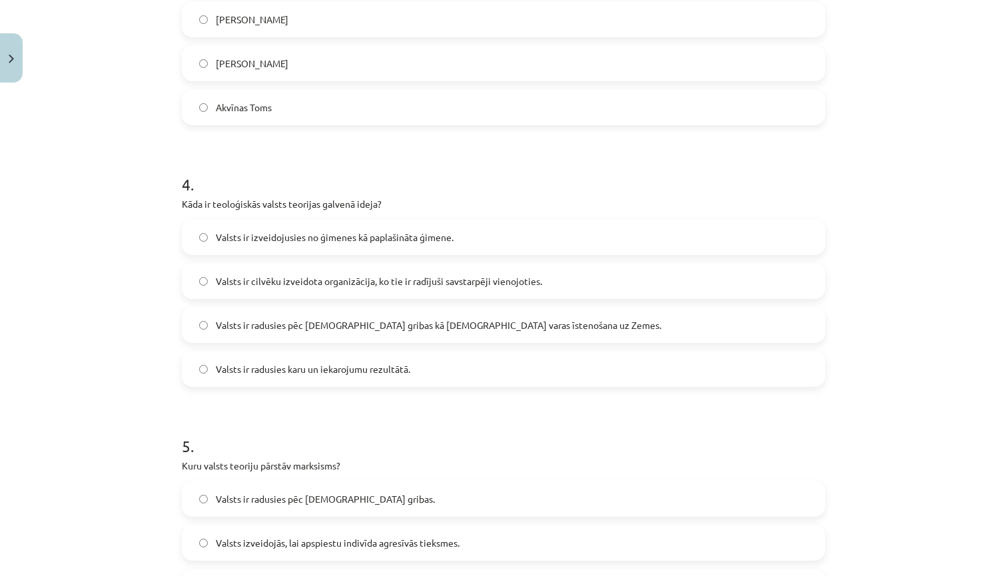
scroll to position [904, 0]
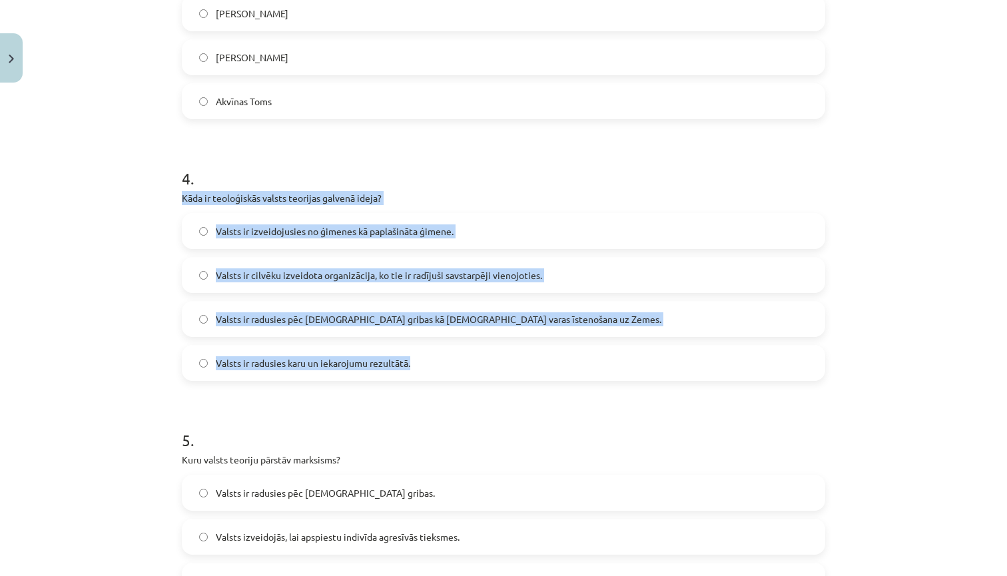
drag, startPoint x: 454, startPoint y: 372, endPoint x: 174, endPoint y: 193, distance: 332.1
copy div "Kāda ir teoloģiskās valsts teorijas galvenā ideja? Valsts ir izveidojusies no ģ…"
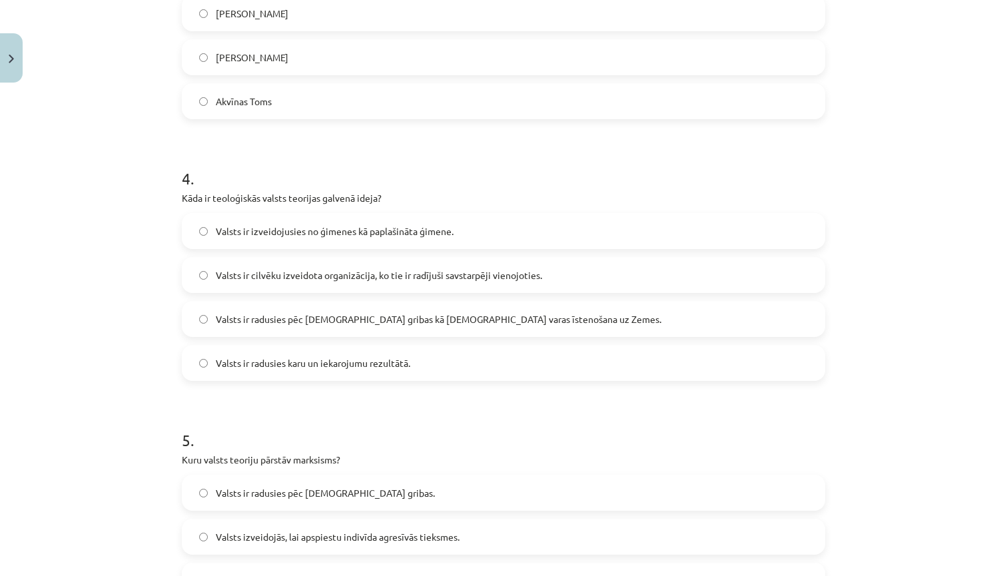
click at [96, 310] on div "Mācību tēma: Sociālo zinātņu ii - 12. klases 1. ieskaites mācību materiāls #3 1…" at bounding box center [503, 288] width 1007 height 576
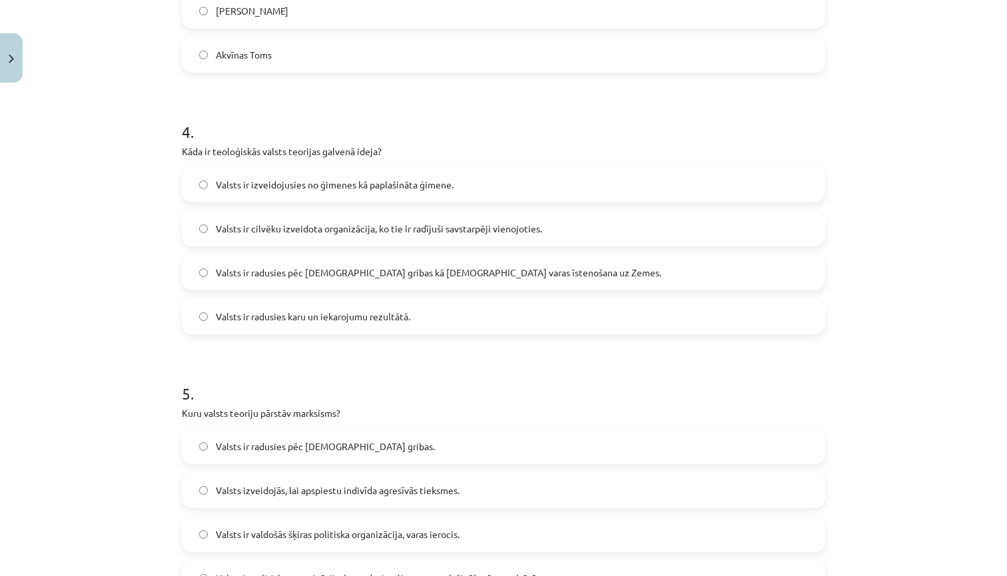
scroll to position [955, 0]
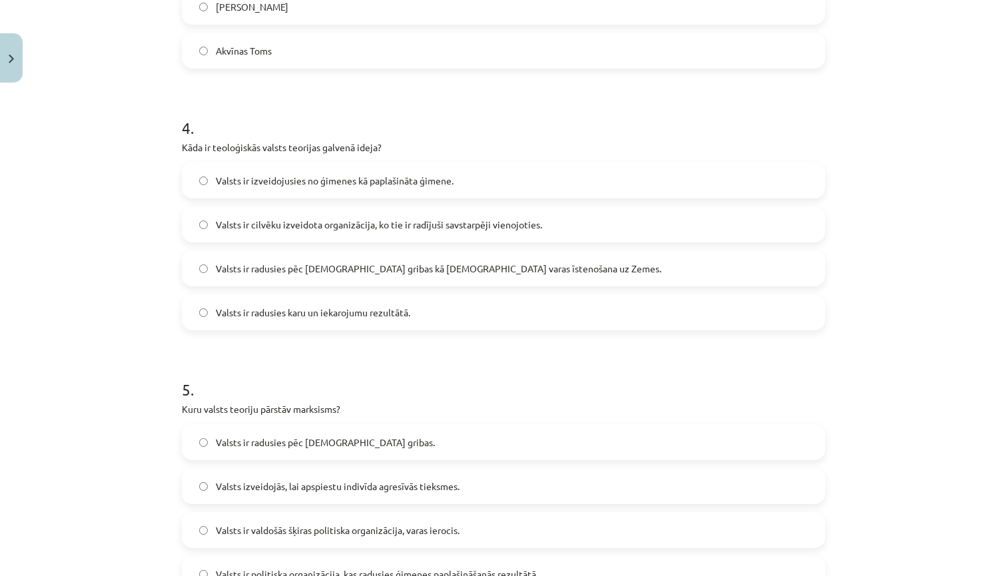
click at [195, 275] on label "Valsts ir radusies pēc Dieva gribas kā dievišķās varas īstenošana uz Zemes." at bounding box center [503, 268] width 641 height 33
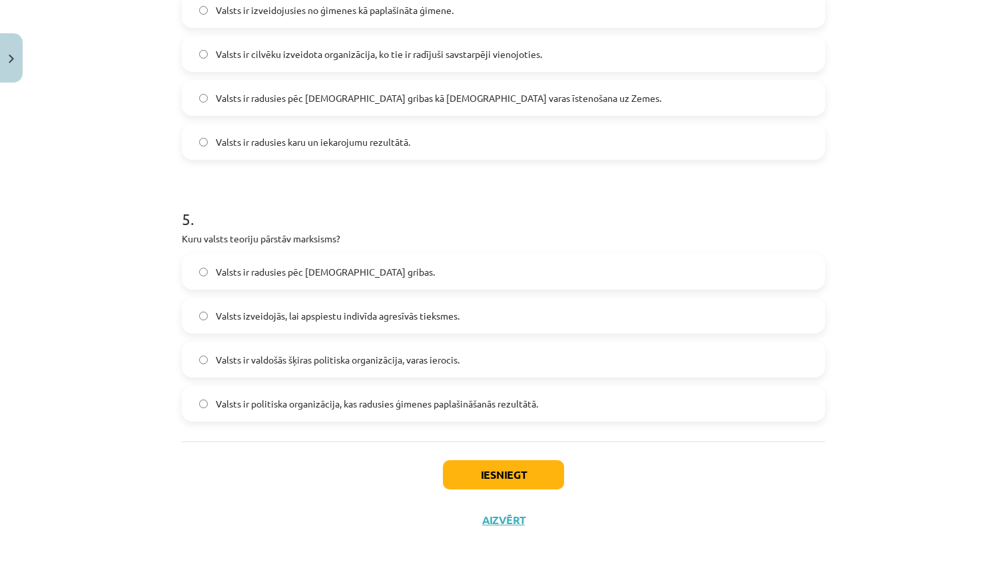
scroll to position [1127, 0]
drag, startPoint x: 166, startPoint y: 228, endPoint x: 127, endPoint y: 310, distance: 90.2
click at [127, 310] on div "Mācību tēma: Sociālo zinātņu ii - 12. klases 1. ieskaites mācību materiāls #3 1…" at bounding box center [503, 288] width 1007 height 576
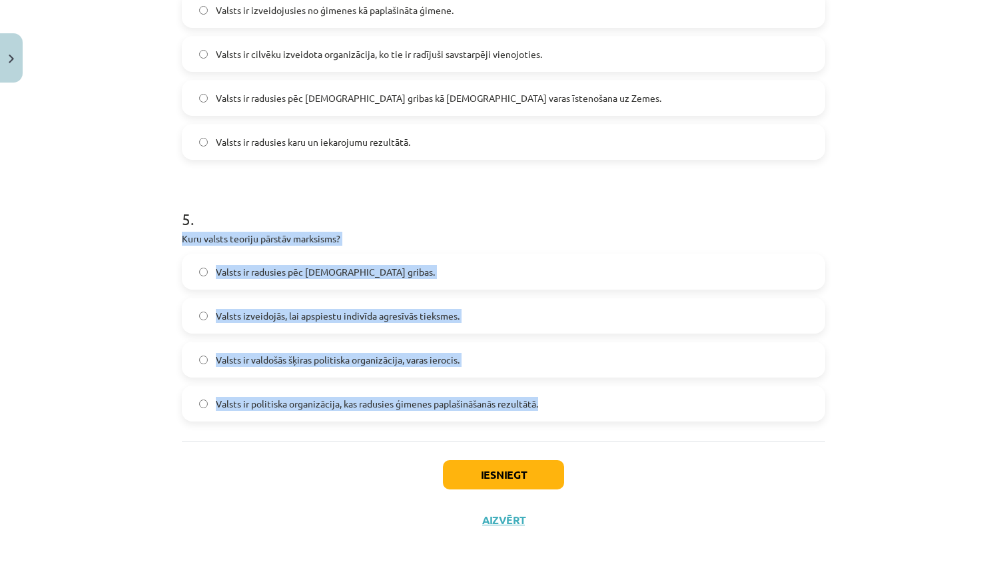
drag, startPoint x: 563, startPoint y: 406, endPoint x: 184, endPoint y: 228, distance: 418.2
click at [184, 228] on div "5 . Kuru valsts teoriju pārstāv marksisms? Valsts ir radusies pēc Dieva gribas.…" at bounding box center [503, 303] width 643 height 235
copy div "Kuru valsts teoriju pārstāv marksisms? Valsts ir radusies pēc Dieva gribas. Val…"
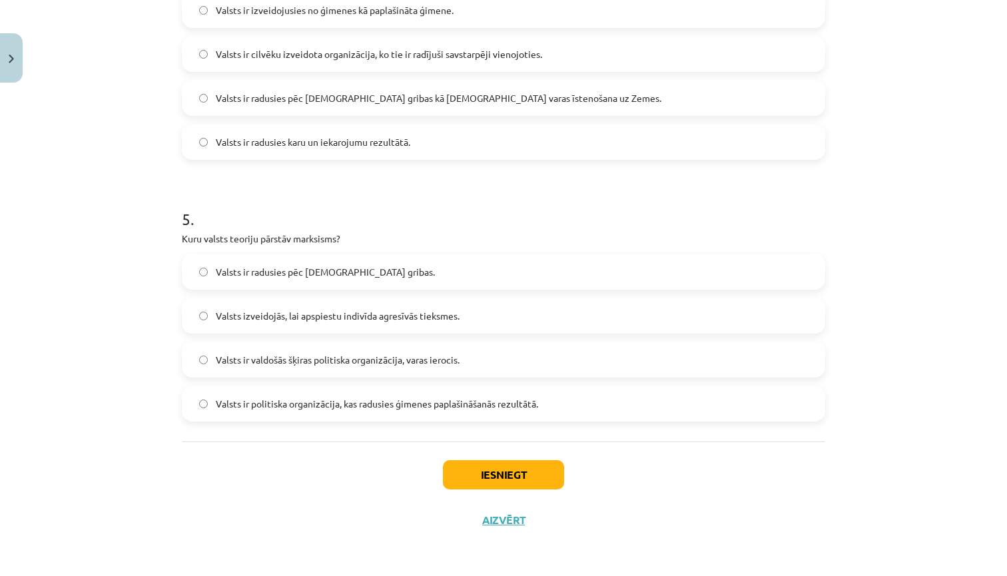
click at [158, 448] on div "Mācību tēma: Sociālo zinātņu ii - 12. klases 1. ieskaites mācību materiāls #3 1…" at bounding box center [503, 288] width 1007 height 576
click at [194, 363] on label "Valsts ir valdošās šķiras politiska organizācija, varas ierocis." at bounding box center [503, 359] width 641 height 33
click at [480, 473] on button "Iesniegt" at bounding box center [503, 474] width 121 height 29
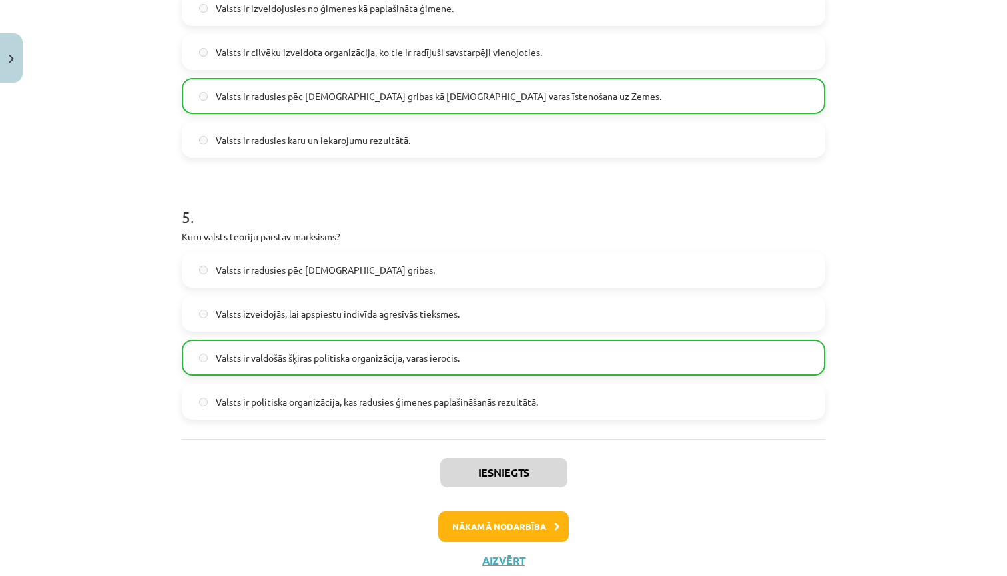
click at [488, 531] on button "Nākamā nodarbība" at bounding box center [503, 526] width 131 height 31
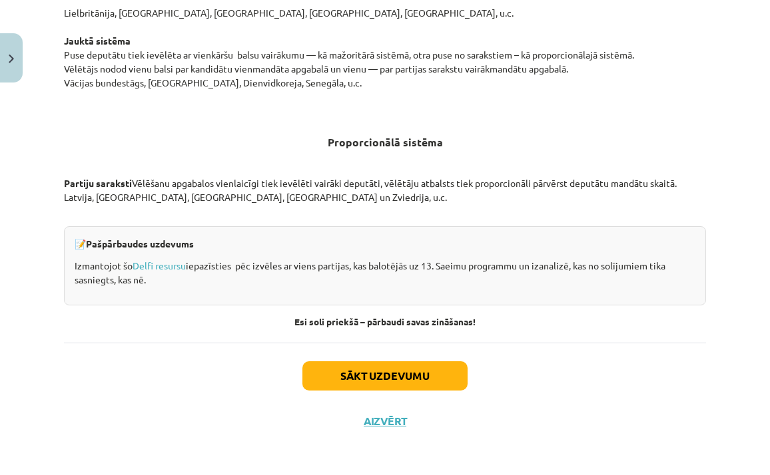
scroll to position [1387, 0]
click at [354, 368] on button "Sākt uzdevumu" at bounding box center [384, 376] width 165 height 29
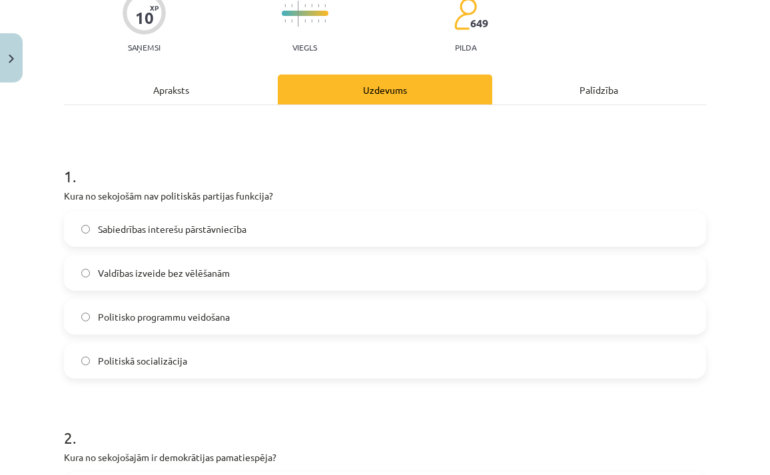
scroll to position [139, 0]
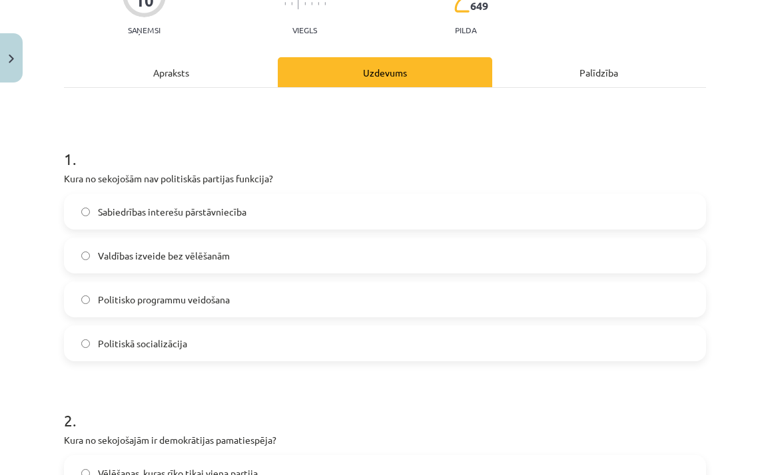
click at [262, 254] on label "Valdības izveide bez vēlēšanām" at bounding box center [384, 255] width 639 height 33
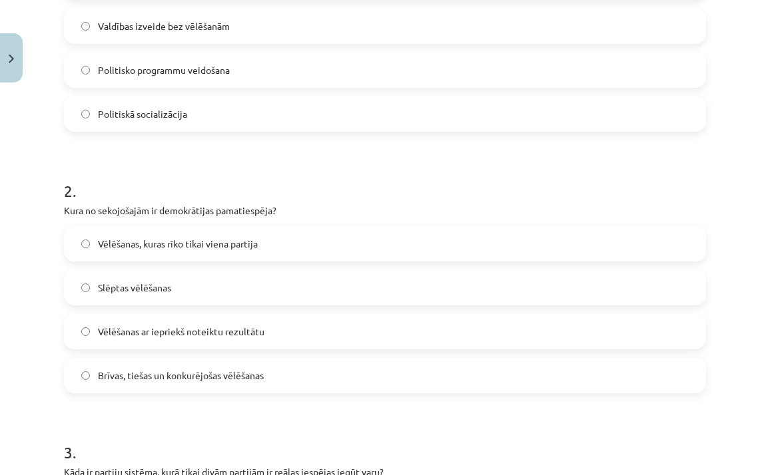
scroll to position [370, 0]
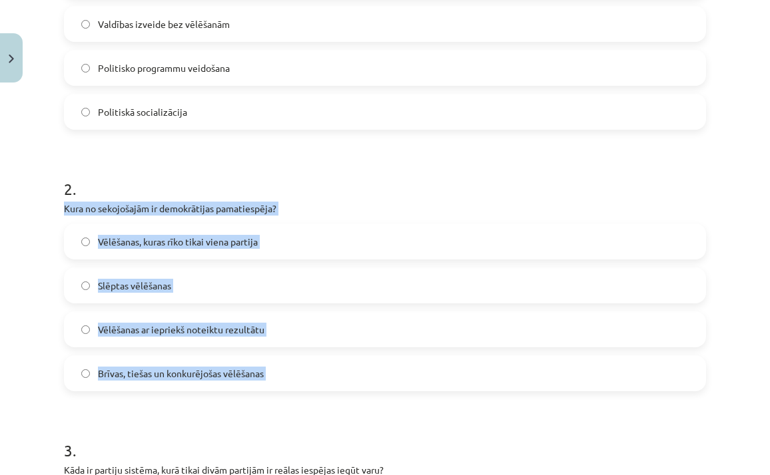
drag, startPoint x: 57, startPoint y: 205, endPoint x: 314, endPoint y: 414, distance: 330.8
copy div "Kura no sekojošajām ir demokrātijas pamatiespēja? Vēlēšanas, kuras rīko tikai v…"
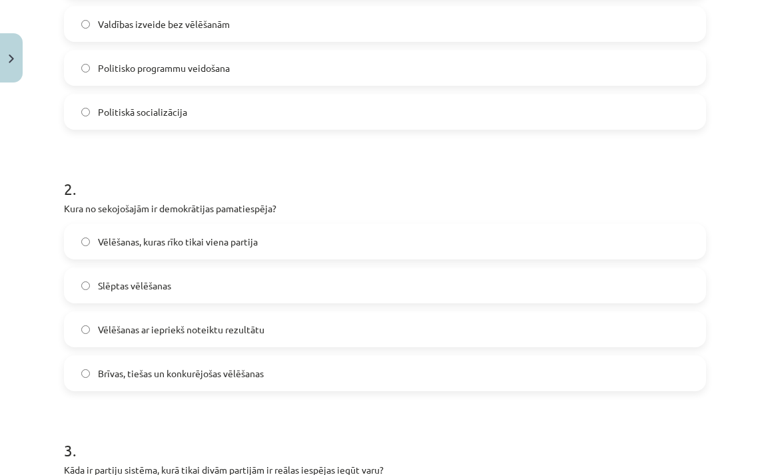
click at [87, 379] on label "Brīvas, tiešas un konkurējošas vēlēšanas" at bounding box center [384, 373] width 639 height 33
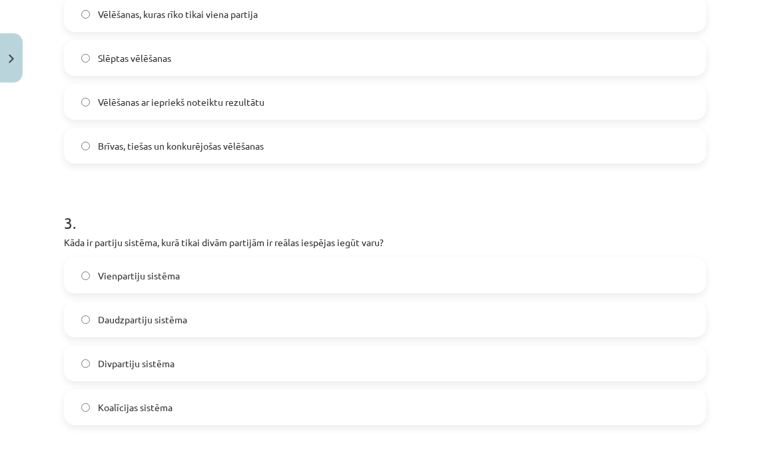
scroll to position [633, 0]
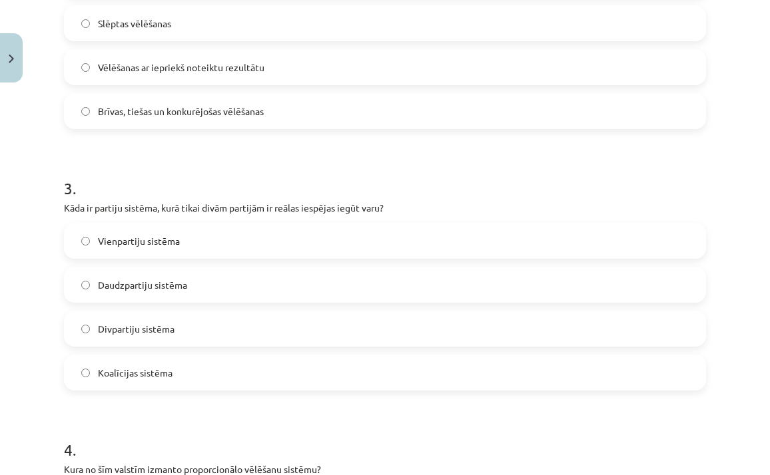
click at [174, 326] on label "Divpartiju sistēma" at bounding box center [384, 328] width 639 height 33
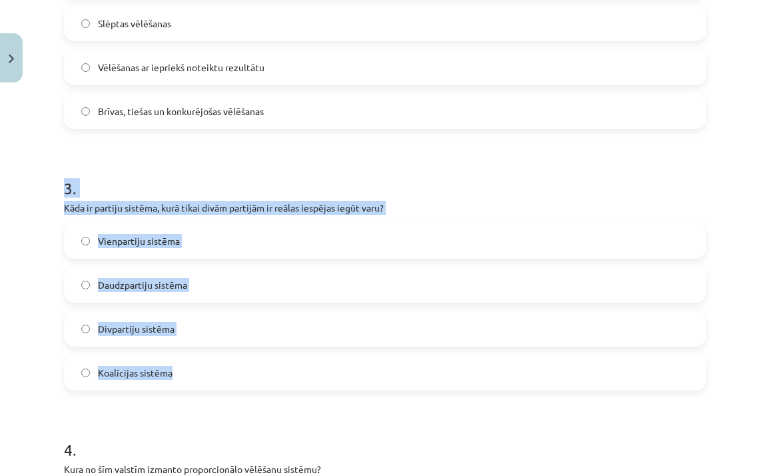
drag, startPoint x: 200, startPoint y: 373, endPoint x: 59, endPoint y: 195, distance: 227.0
click at [59, 195] on div "10 XP Saņemsi Viegls 649 pilda Apraksts Uzdevums Palīdzība 1 . Kura no sekojošā…" at bounding box center [385, 246] width 658 height 1580
copy div "3 . Kāda ir partiju sistēma, kurā tikai divām partijām ir reālas iespējas iegūt…"
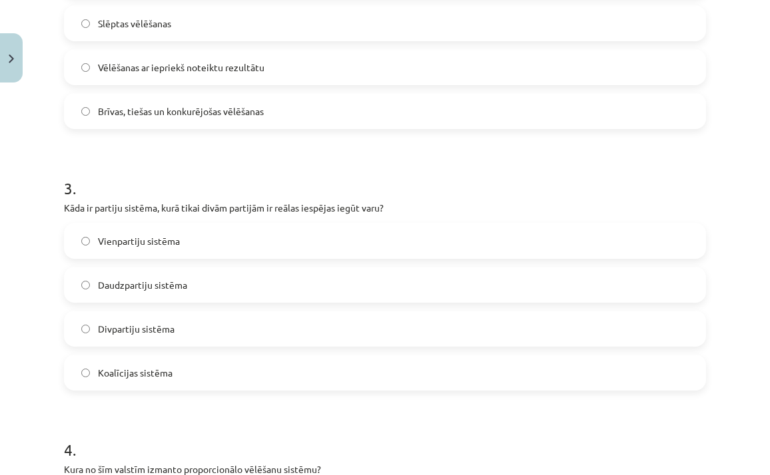
click at [150, 164] on h1 "3 ." at bounding box center [385, 176] width 642 height 41
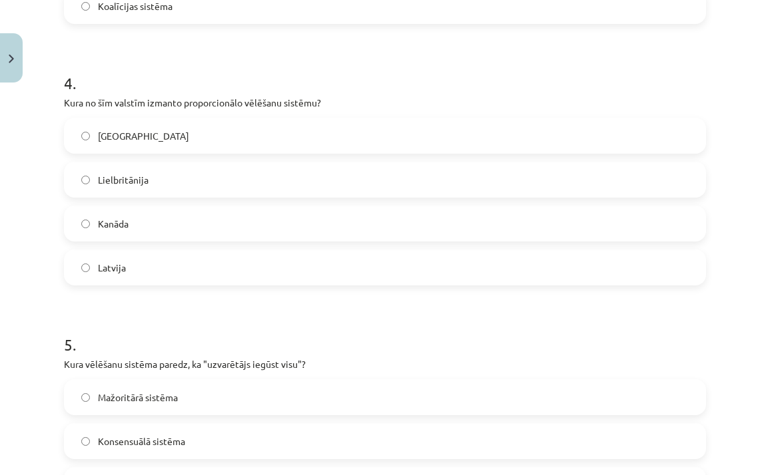
scroll to position [1004, 0]
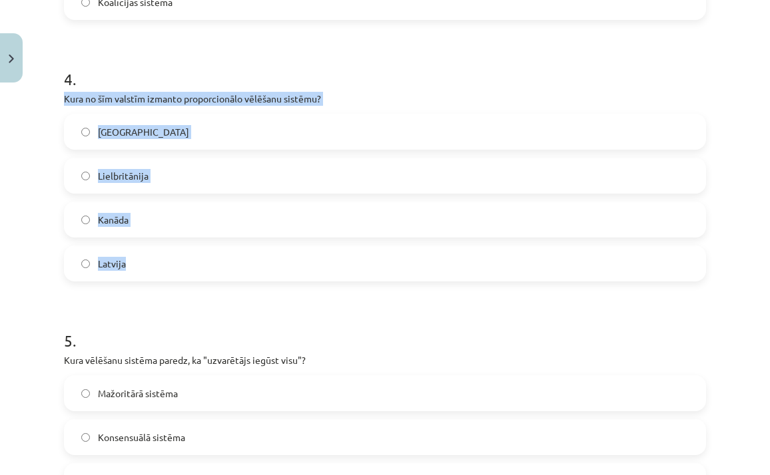
drag, startPoint x: 215, startPoint y: 259, endPoint x: 60, endPoint y: 89, distance: 230.0
copy div "Kura no šīm valstīm izmanto proporcionālo vēlēšanu sistēmu? ASV Lielbritānija K…"
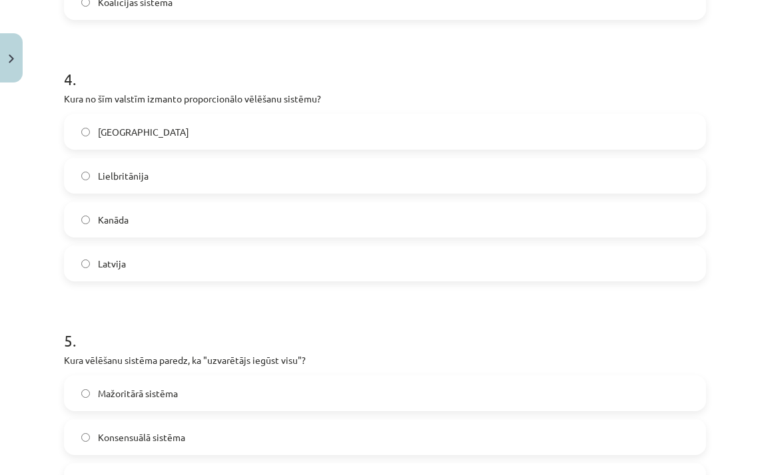
click at [79, 262] on label "Latvija" at bounding box center [384, 263] width 639 height 33
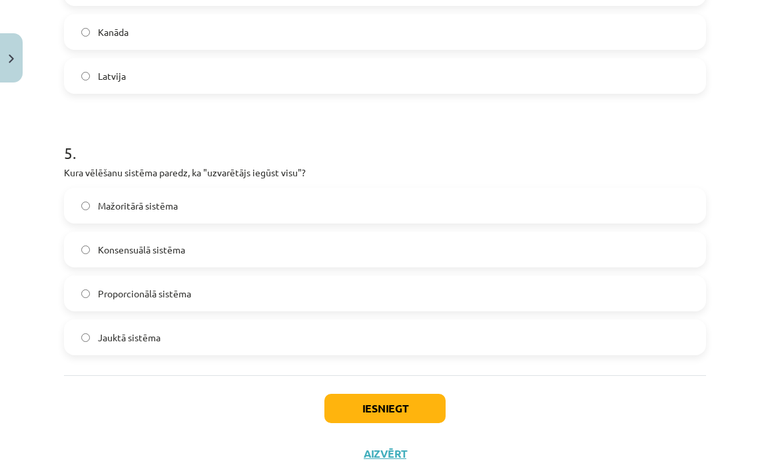
scroll to position [1195, 0]
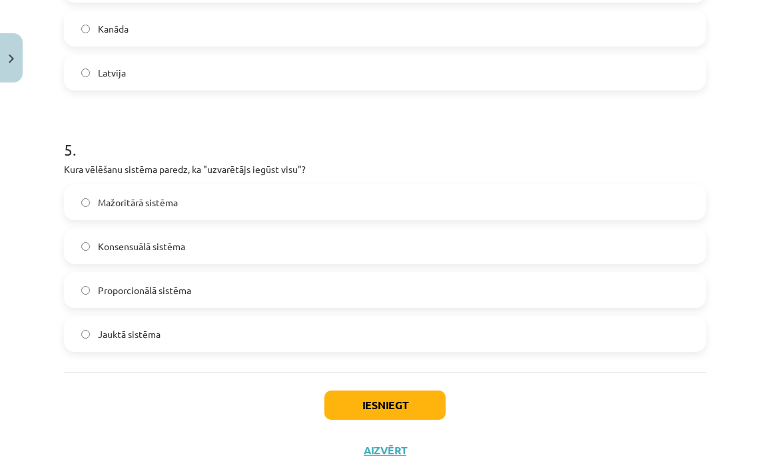
click at [140, 213] on label "Mažoritārā sistēma" at bounding box center [384, 202] width 639 height 33
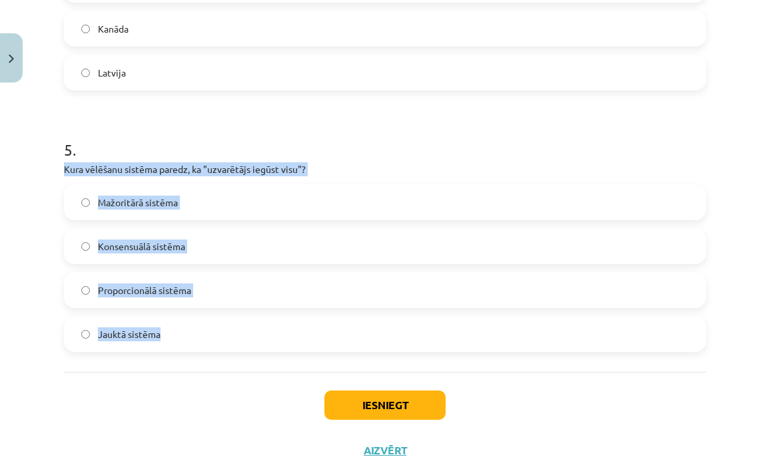
drag, startPoint x: 186, startPoint y: 337, endPoint x: 63, endPoint y: 168, distance: 208.9
copy div "Kura vēlēšanu sistēma paredz, ka "uzvarētājs iegūst visu"? Mažoritārā sistēma K…"
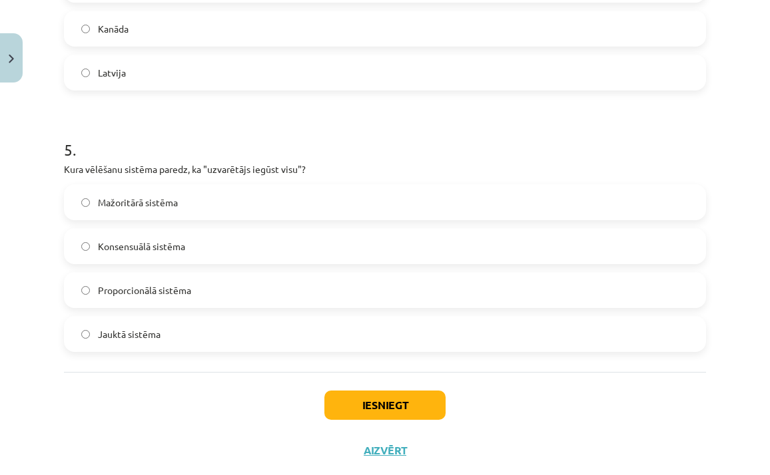
click at [253, 406] on div "Iesniegt Aizvērt" at bounding box center [385, 418] width 642 height 93
click at [398, 418] on button "Iesniegt" at bounding box center [384, 405] width 121 height 29
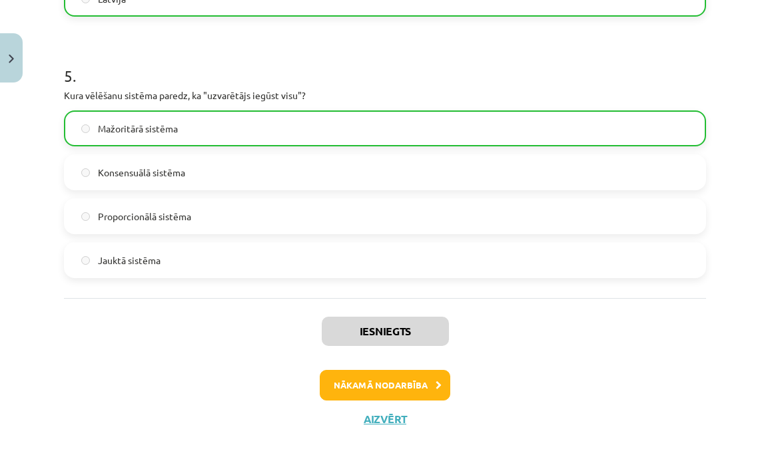
click at [388, 390] on button "Nākamā nodarbība" at bounding box center [385, 385] width 131 height 31
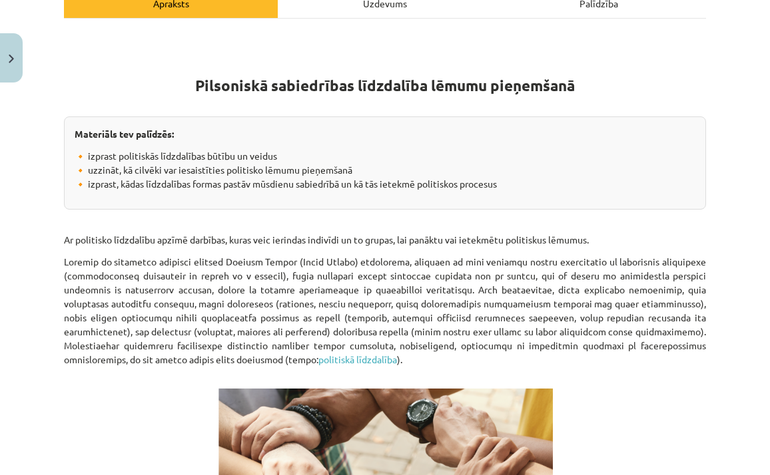
scroll to position [214, 0]
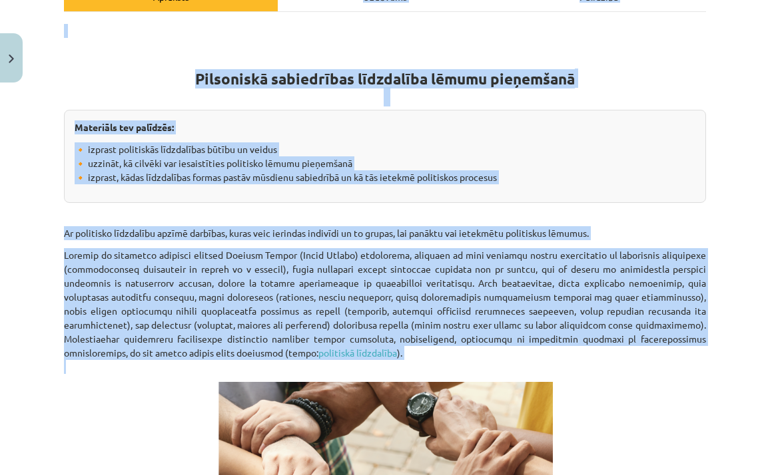
drag, startPoint x: 48, startPoint y: 223, endPoint x: 203, endPoint y: 370, distance: 213.9
click at [203, 370] on div "Mācību tēma: Sociālo zinātņu ii - 12. klases 1. ieskaites mācību materiāls #5 3…" at bounding box center [385, 237] width 770 height 475
click at [230, 350] on p "politiskā līdzdalība )." at bounding box center [385, 311] width 642 height 126
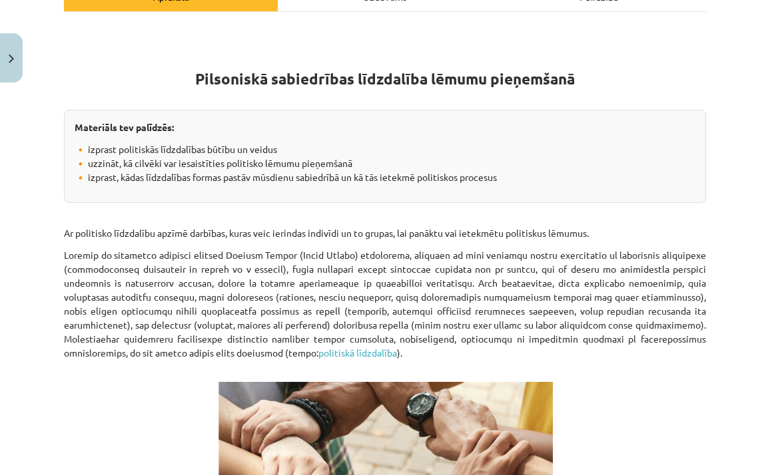
drag, startPoint x: 228, startPoint y: 352, endPoint x: 61, endPoint y: 228, distance: 207.6
copy div "Ar politisko līdzdalību apzīmē darbības, kuras veic ierindas indivīdi un to gru…"
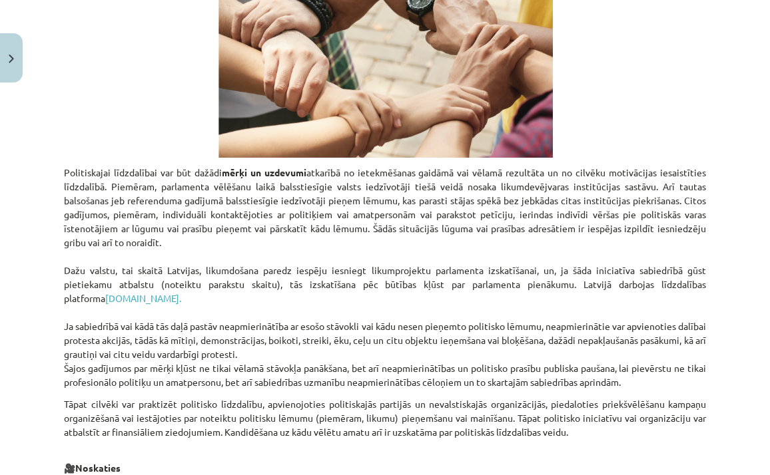
scroll to position [643, 0]
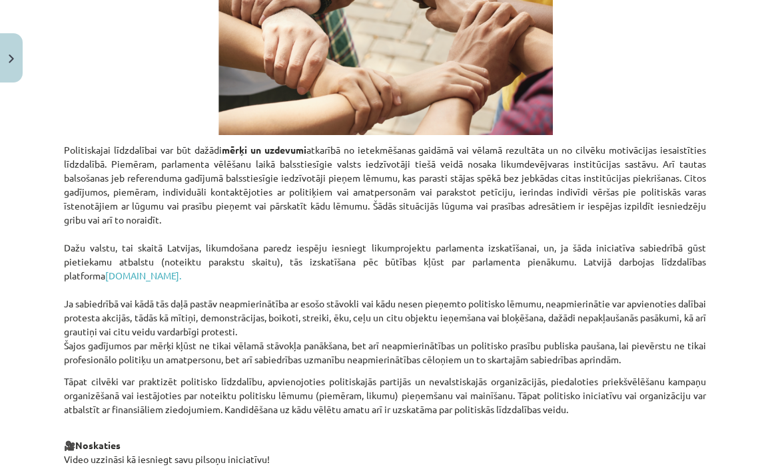
click at [135, 110] on p at bounding box center [385, 44] width 642 height 182
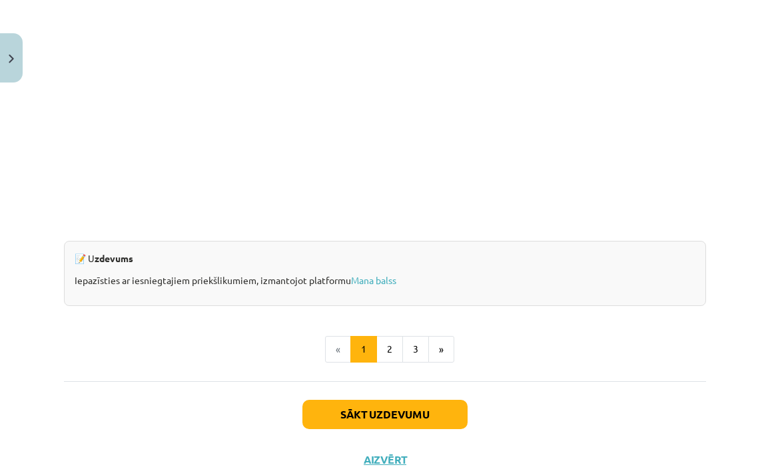
scroll to position [1279, 0]
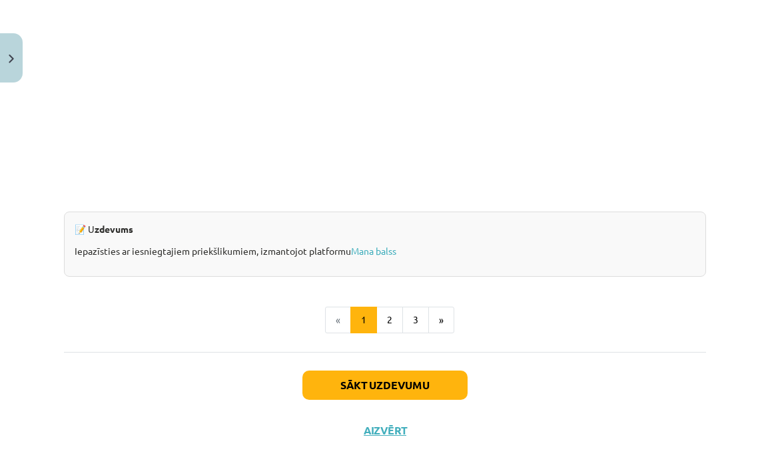
click at [362, 382] on button "Sākt uzdevumu" at bounding box center [384, 385] width 165 height 29
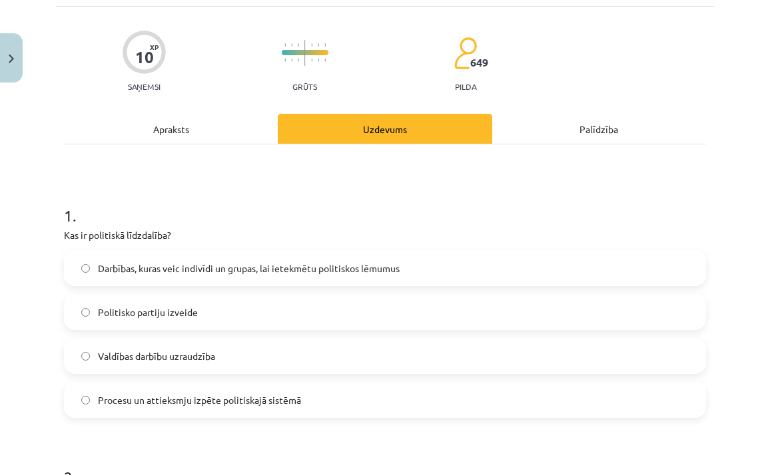
scroll to position [88, 0]
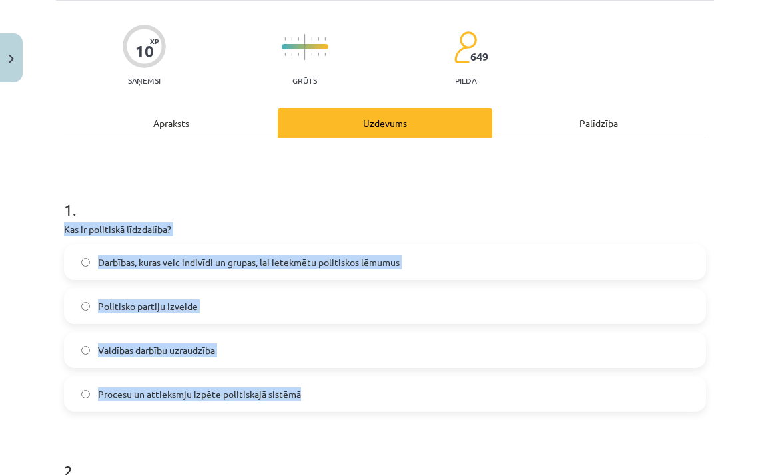
drag, startPoint x: 320, startPoint y: 398, endPoint x: 61, endPoint y: 220, distance: 314.7
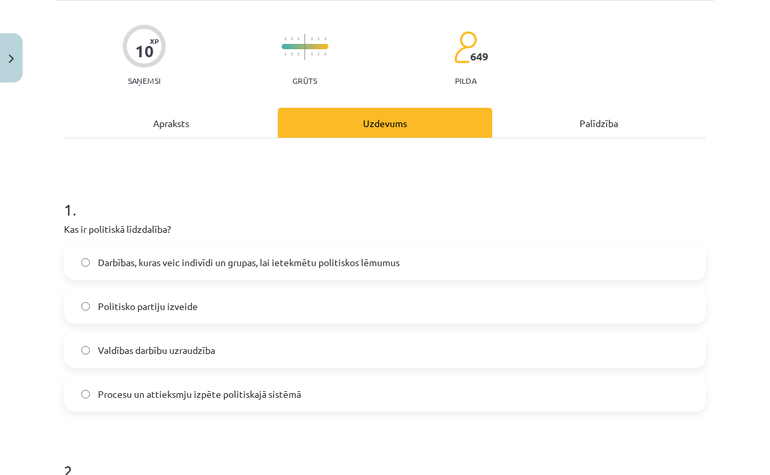
click at [166, 209] on h1 "1 ." at bounding box center [385, 197] width 642 height 41
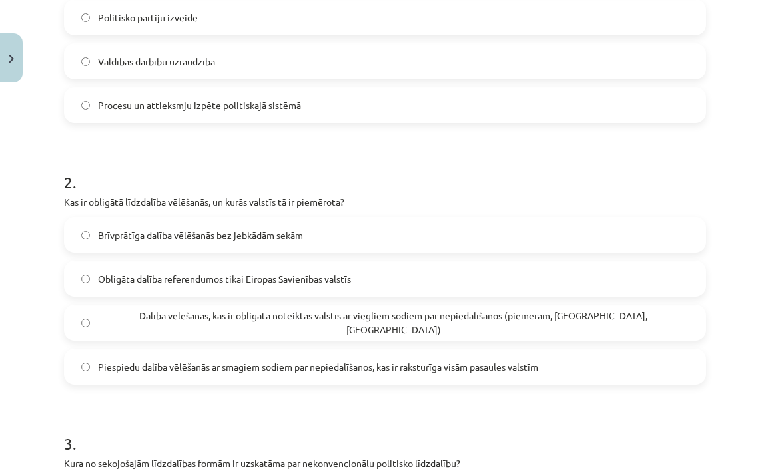
scroll to position [376, 0]
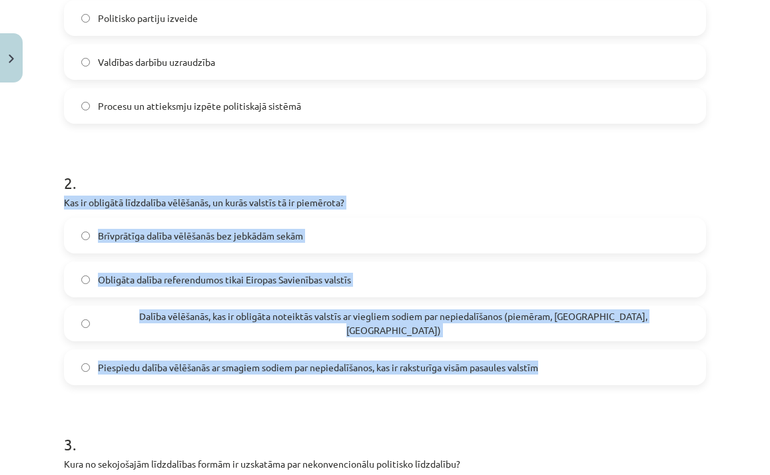
drag, startPoint x: 570, startPoint y: 375, endPoint x: 83, endPoint y: 186, distance: 522.2
click at [84, 186] on div "2 . Kas ir obligātā līdzdalība vēlēšanās, un kurās valstīs tā ir piemērota? Brī…" at bounding box center [385, 267] width 642 height 235
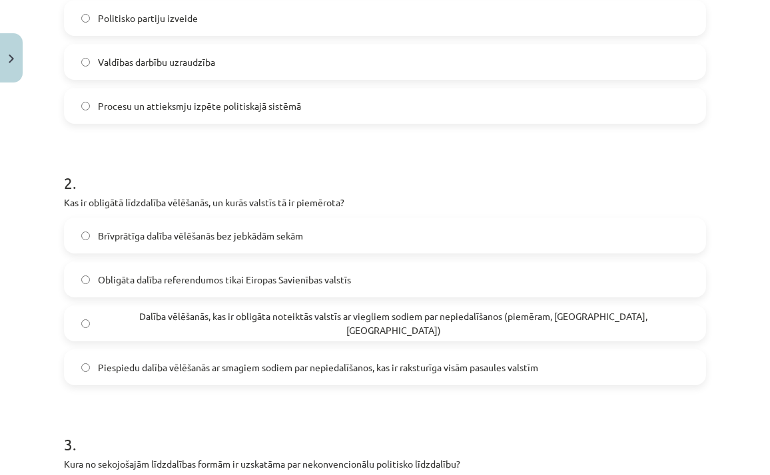
click at [38, 168] on div "Mācību tēma: Sociālo zinātņu ii - 12. klases 1. ieskaites mācību materiāls #5 3…" at bounding box center [385, 237] width 770 height 475
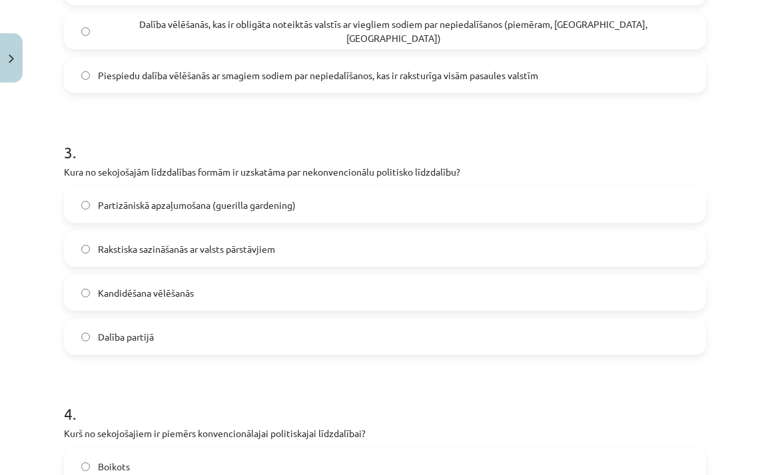
scroll to position [671, 0]
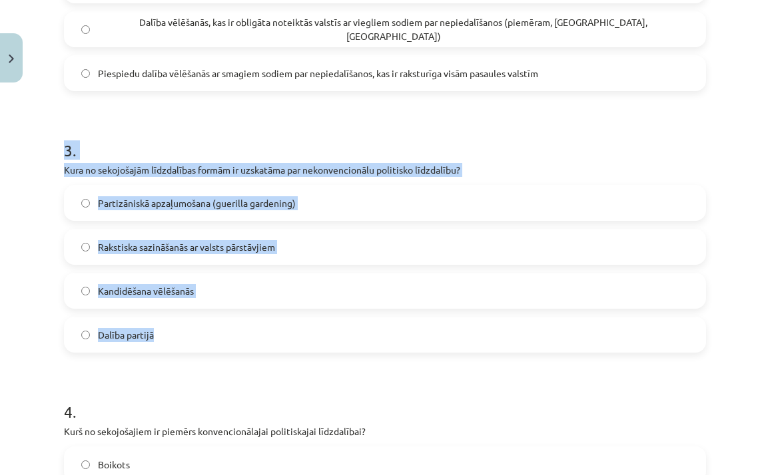
drag, startPoint x: 189, startPoint y: 340, endPoint x: 59, endPoint y: 157, distance: 224.3
click at [59, 157] on div "10 XP Saņemsi Grūts 649 pilda Apraksts Uzdevums Palīdzība 1 . Kas ir politiskā …" at bounding box center [385, 208] width 658 height 1580
drag, startPoint x: 57, startPoint y: 157, endPoint x: 197, endPoint y: 362, distance: 248.2
click at [197, 362] on div "10 XP Saņemsi Grūts 649 pilda Apraksts Uzdevums Palīdzība 1 . Kas ir politiskā …" at bounding box center [385, 208] width 658 height 1580
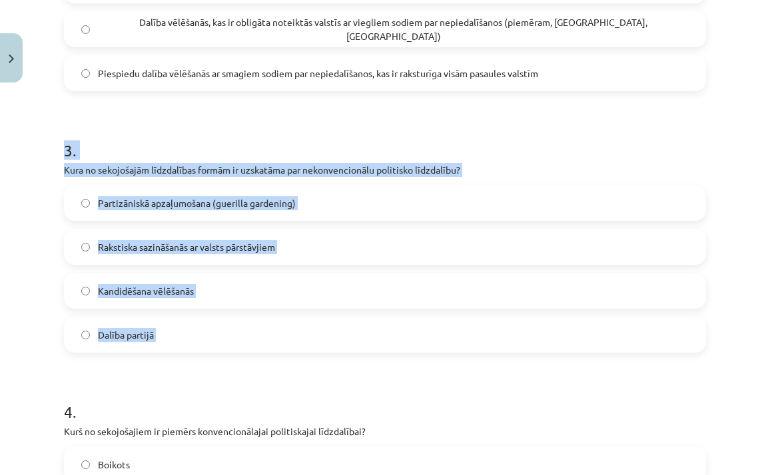
click at [98, 109] on form "1 . Kas ir politiskā līdzdalība? Darbības, kuras veic indivīdi un grupas, lai i…" at bounding box center [385, 235] width 642 height 1282
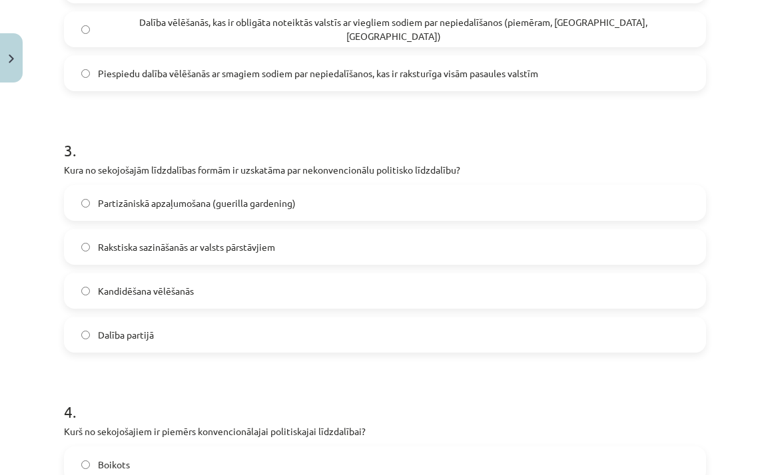
click at [75, 203] on label "Partizāniskā apzaļumošana (guerilla gardening)" at bounding box center [384, 202] width 639 height 33
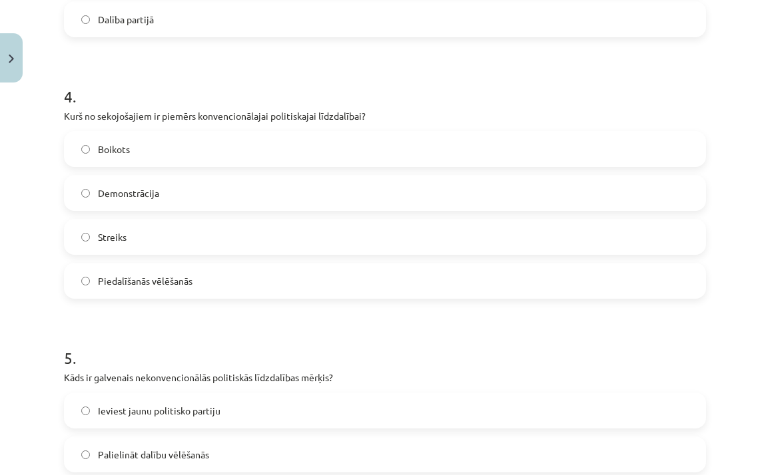
scroll to position [988, 0]
drag, startPoint x: 224, startPoint y: 272, endPoint x: 63, endPoint y: 163, distance: 194.7
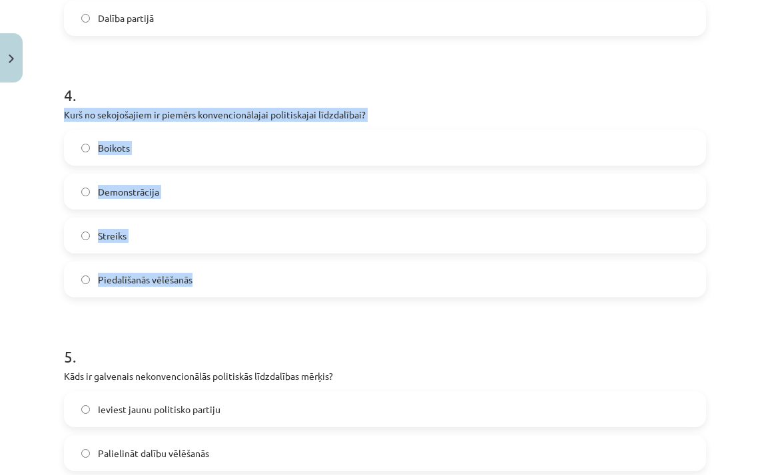
drag, startPoint x: 220, startPoint y: 289, endPoint x: 59, endPoint y: 115, distance: 237.0
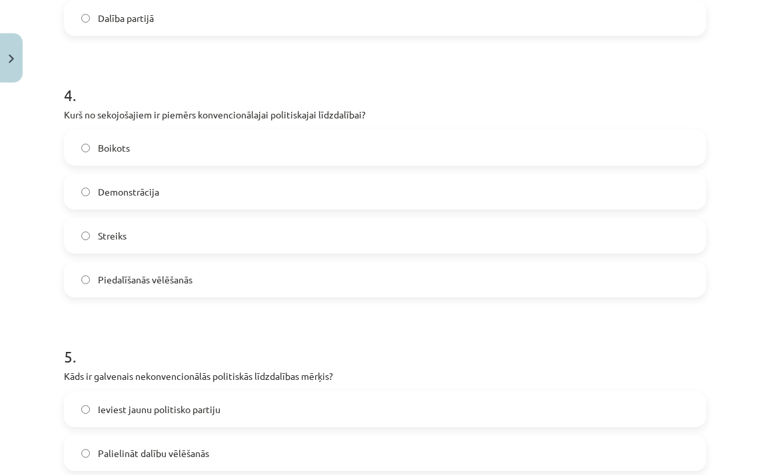
click at [31, 150] on div "Mācību tēma: Sociālo zinātņu ii - 12. klases 1. ieskaites mācību materiāls #5 3…" at bounding box center [385, 237] width 770 height 475
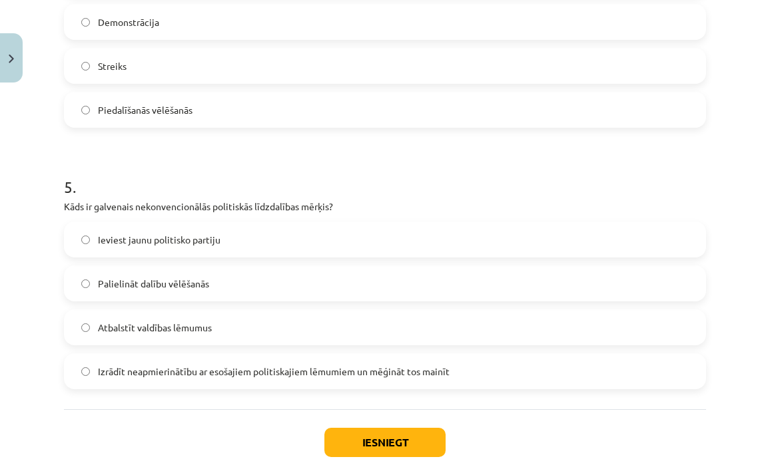
scroll to position [1179, 0]
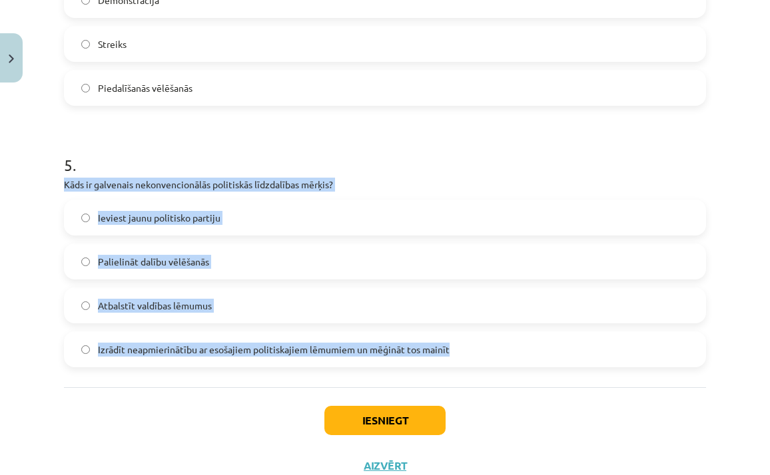
drag, startPoint x: 466, startPoint y: 347, endPoint x: 128, endPoint y: 173, distance: 380.3
click at [128, 173] on div "5 . Kāds ir galvenais nekonvencionālās politiskās līdzdalības mērķis? Ieviest j…" at bounding box center [385, 250] width 642 height 235
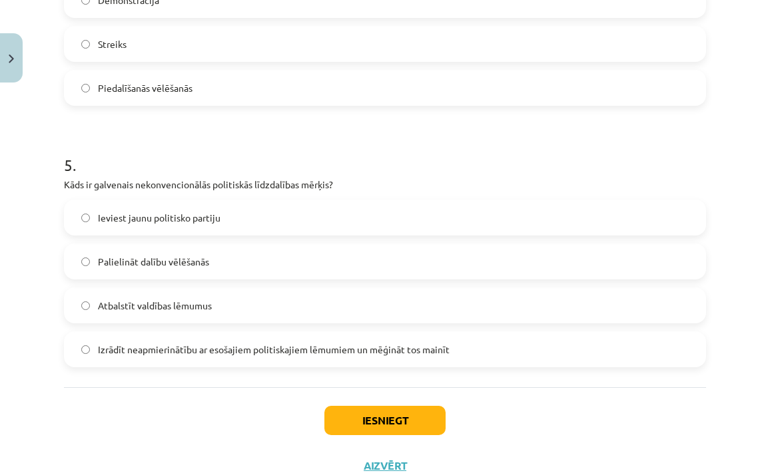
click at [79, 351] on label "Izrādīt neapmierinātību ar esošajiem politiskajiem lēmumiem un mēģināt tos main…" at bounding box center [384, 349] width 639 height 33
click at [383, 432] on button "Iesniegt" at bounding box center [384, 420] width 121 height 29
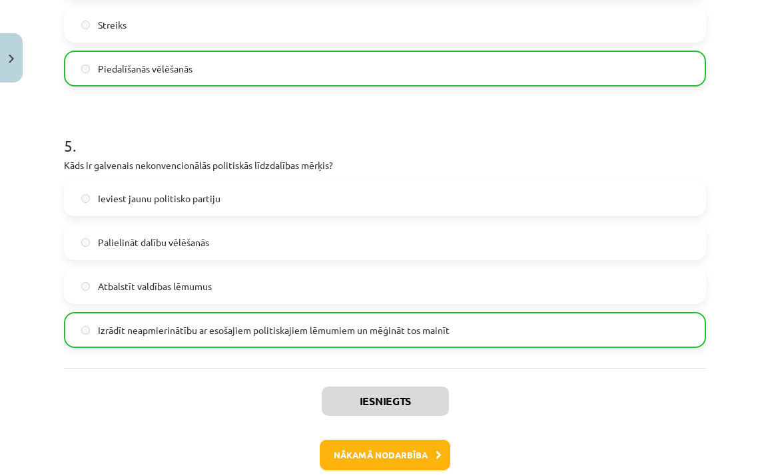
click at [368, 454] on button "Nākamā nodarbība" at bounding box center [385, 455] width 131 height 31
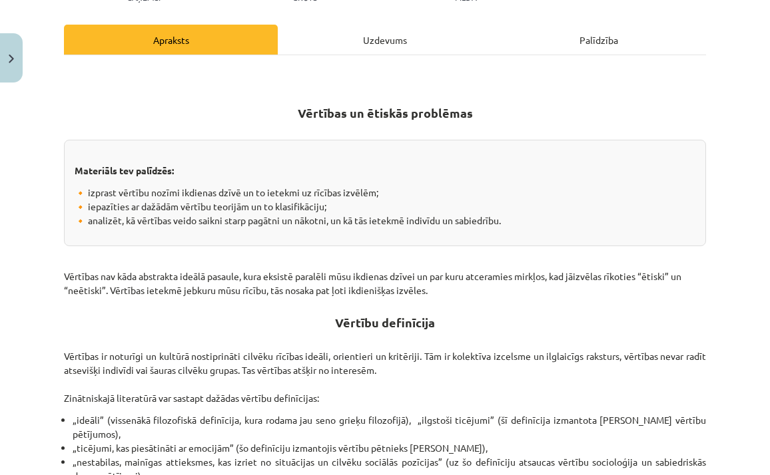
scroll to position [174, 0]
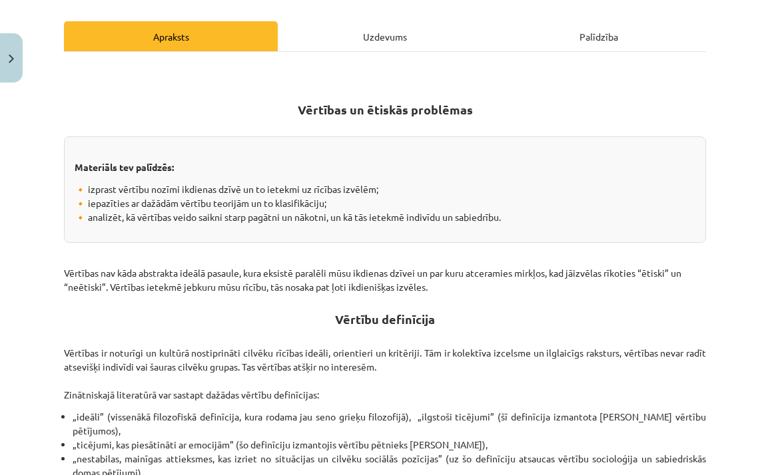
click at [11, 57] on img "Close" at bounding box center [11, 59] width 5 height 9
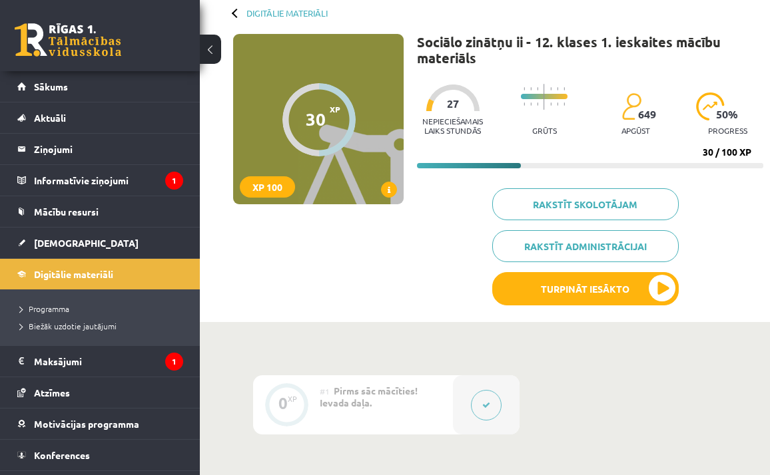
click at [232, 11] on div "Digitālie materiāli 30 XP XP 100 30 / 100 XP Sociālo zinātņu ii - 12. klases 1.…" at bounding box center [485, 152] width 570 height 339
click at [234, 13] on div at bounding box center [236, 12] width 9 height 9
click at [278, 11] on link "Digitālie materiāli" at bounding box center [286, 13] width 81 height 10
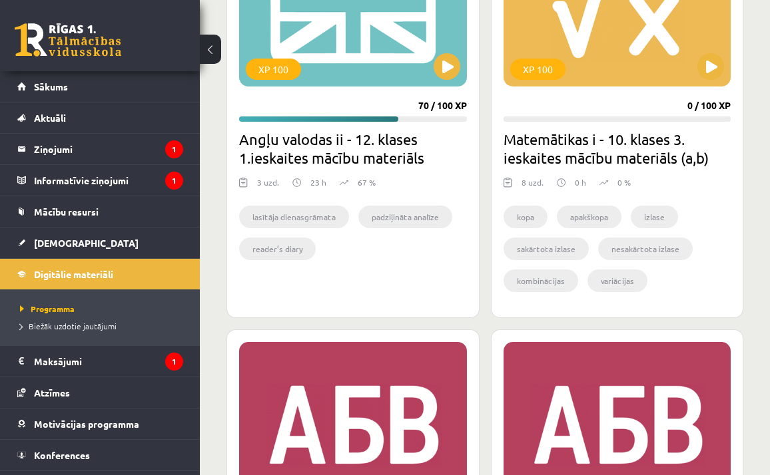
scroll to position [2389, 0]
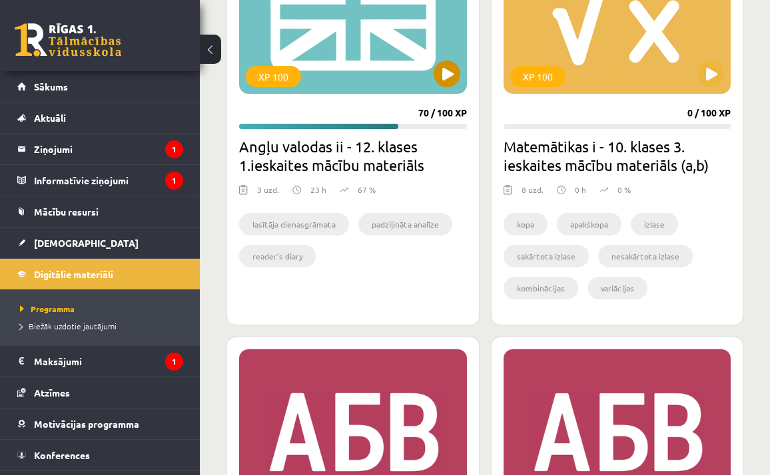
click at [446, 79] on button at bounding box center [447, 74] width 27 height 27
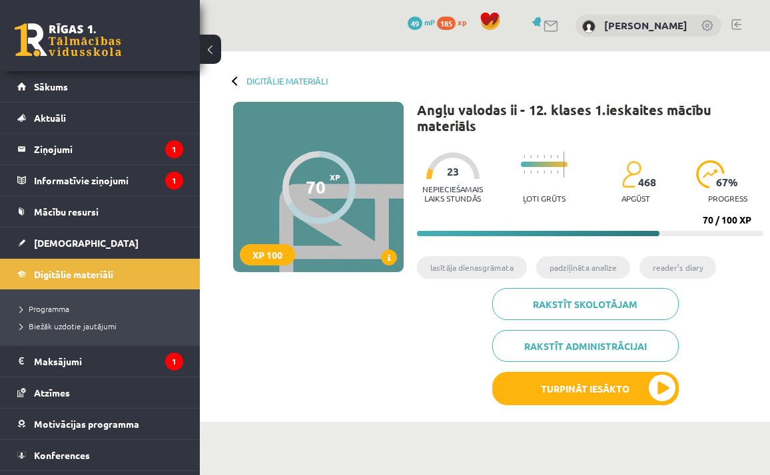
click at [459, 267] on li "lasītāja dienasgrāmata" at bounding box center [472, 267] width 110 height 23
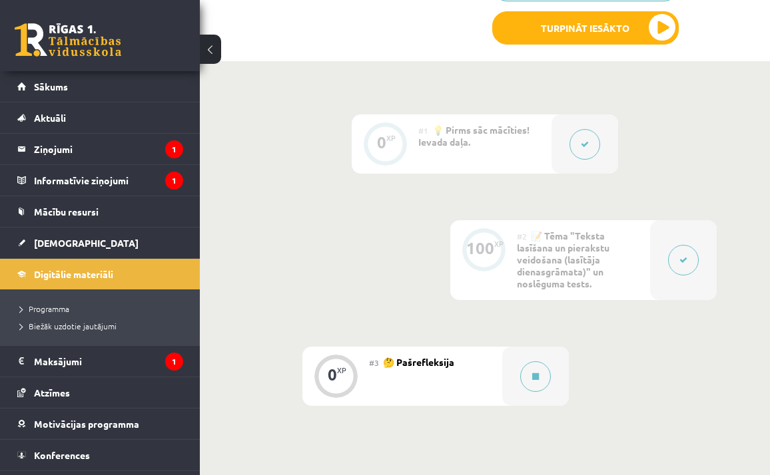
scroll to position [377, 0]
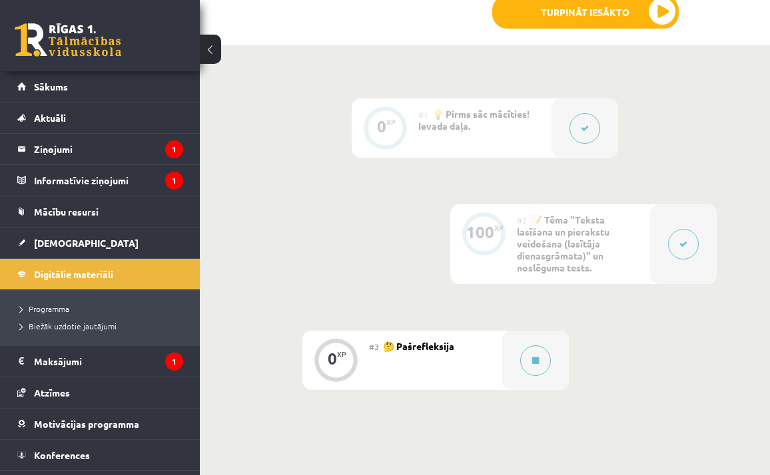
click at [680, 244] on icon at bounding box center [683, 244] width 8 height 8
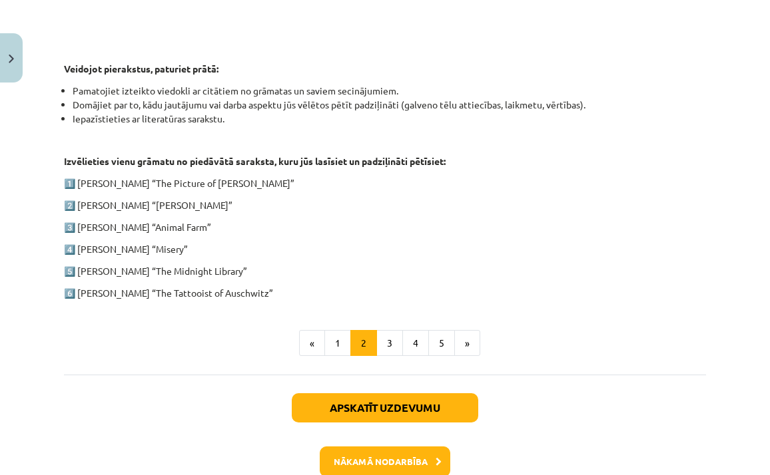
scroll to position [645, 0]
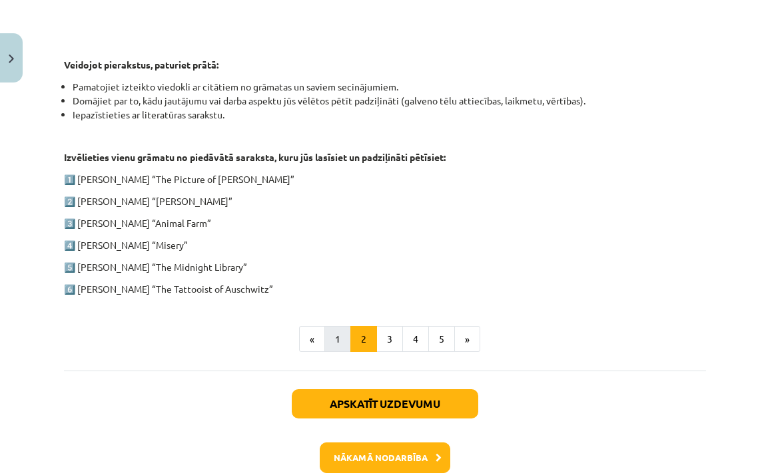
click at [336, 339] on button "1" at bounding box center [337, 339] width 27 height 27
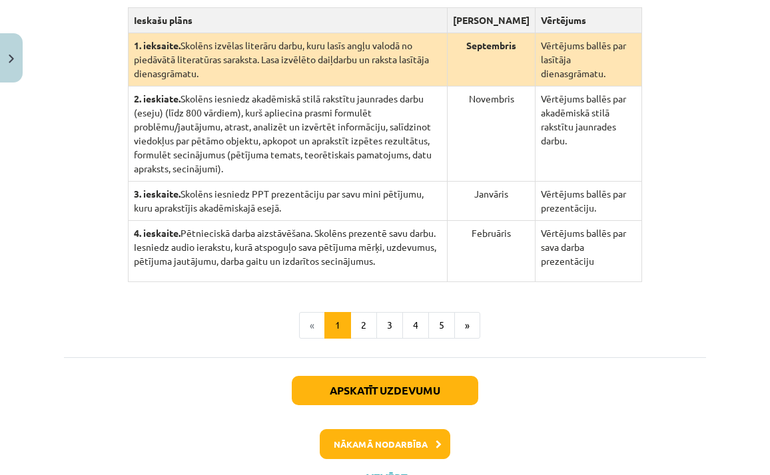
scroll to position [417, 0]
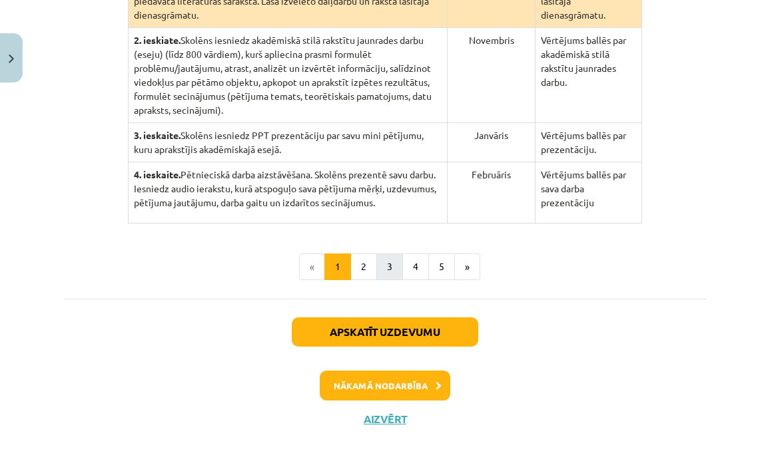
click at [388, 280] on button "3" at bounding box center [389, 267] width 27 height 27
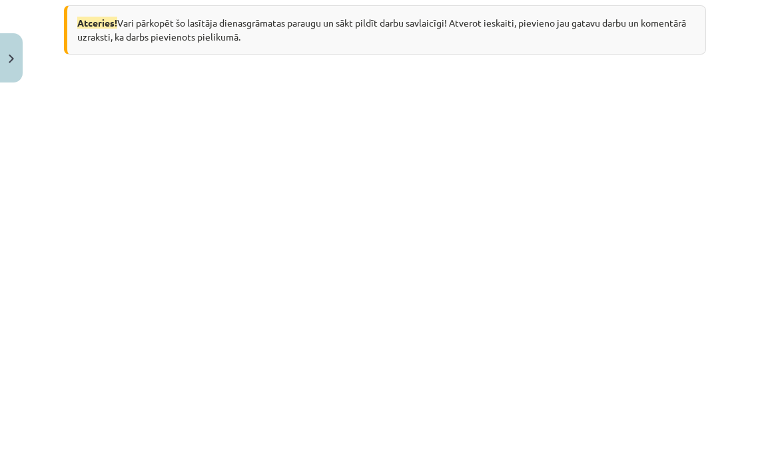
scroll to position [352, 0]
